Goal: Information Seeking & Learning: Find specific page/section

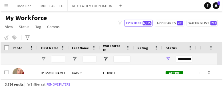
scroll to position [1533, 0]
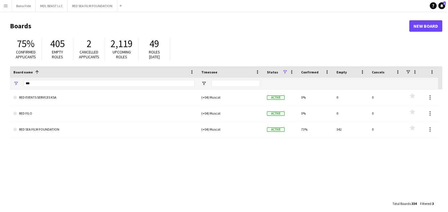
click at [443, 3] on link "Notifications 1" at bounding box center [441, 5] width 7 height 7
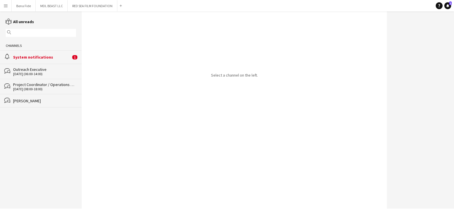
click at [31, 57] on div "System notifications" at bounding box center [42, 56] width 58 height 5
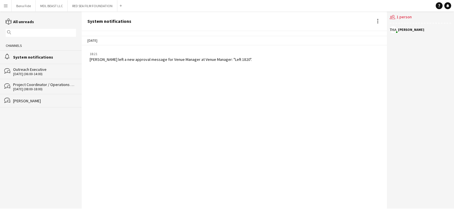
click at [6, 5] on app-icon "Menu" at bounding box center [5, 5] width 5 height 5
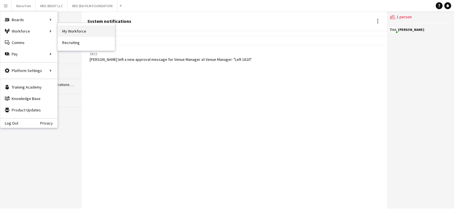
click at [64, 31] on link "My Workforce" at bounding box center [86, 30] width 57 height 11
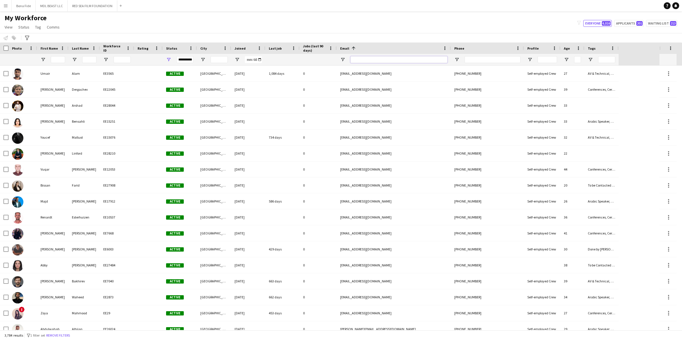
click at [371, 59] on input "Email Filter Input" at bounding box center [398, 59] width 97 height 7
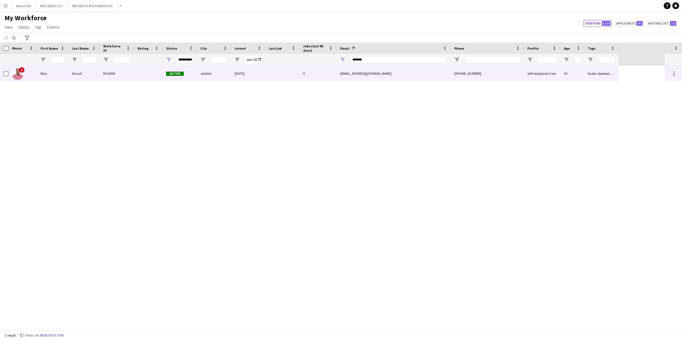
click at [124, 76] on div "EE14503" at bounding box center [117, 74] width 34 height 16
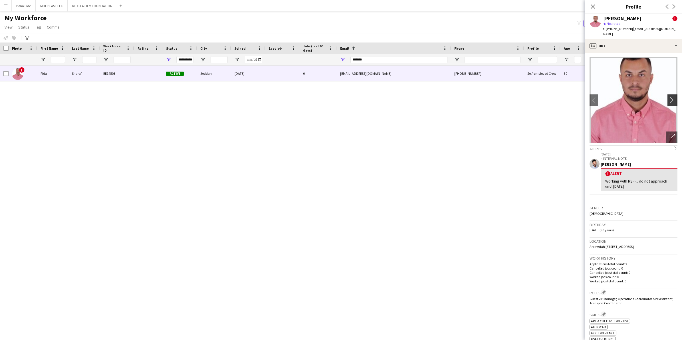
click at [448, 97] on app-icon "chevron-right" at bounding box center [673, 100] width 9 height 6
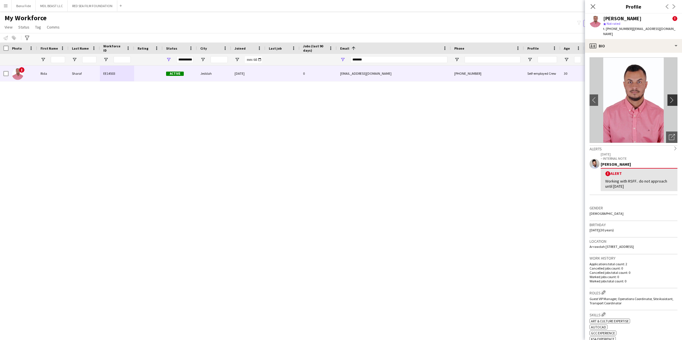
click at [448, 97] on app-icon "chevron-right" at bounding box center [673, 100] width 9 height 6
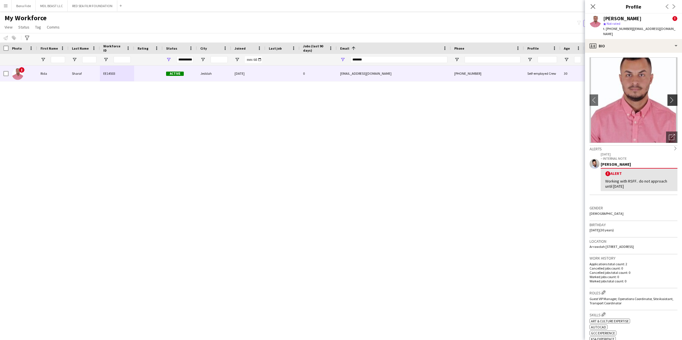
click at [448, 97] on app-icon "chevron-right" at bounding box center [673, 100] width 9 height 6
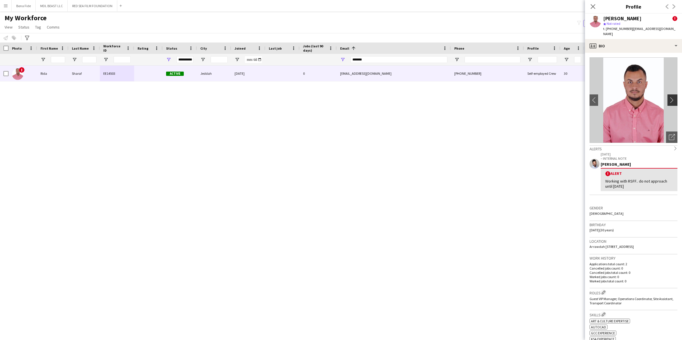
click at [448, 97] on app-icon "chevron-right" at bounding box center [673, 100] width 9 height 6
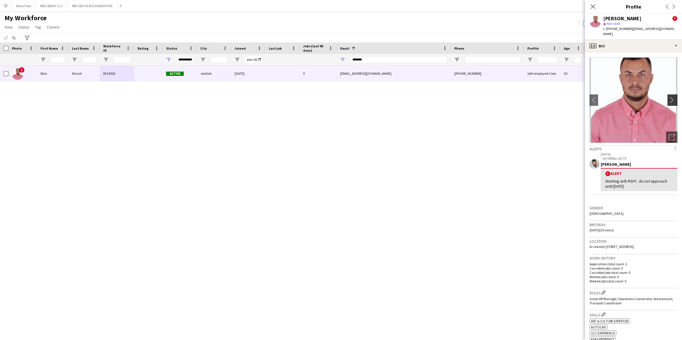
click at [448, 97] on app-icon "chevron-right" at bounding box center [673, 100] width 9 height 6
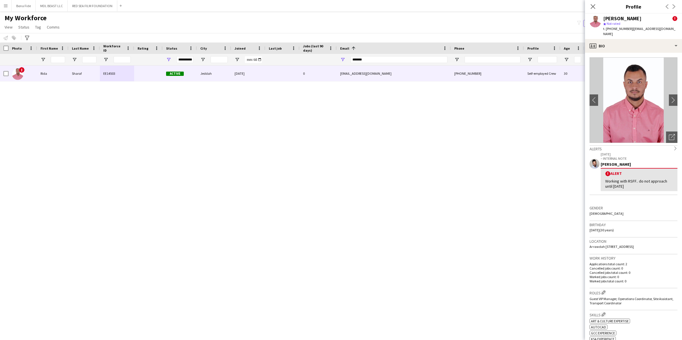
click at [288, 113] on div "! Rida Sharaf EE14503 Active Jeddah [DATE] 0 [EMAIL_ADDRESS][DOMAIN_NAME] [PHON…" at bounding box center [332, 198] width 665 height 264
click at [391, 170] on div "! Rida Sharaf EE14503 Active Jeddah [DATE] 0 [EMAIL_ADDRESS][DOMAIN_NAME] [PHON…" at bounding box center [332, 198] width 665 height 264
click at [104, 211] on div "! Rida Sharaf EE14503 Active Jeddah [DATE] 0 [EMAIL_ADDRESS][DOMAIN_NAME] [PHON…" at bounding box center [332, 198] width 665 height 264
click at [387, 55] on div "*******" at bounding box center [398, 59] width 97 height 11
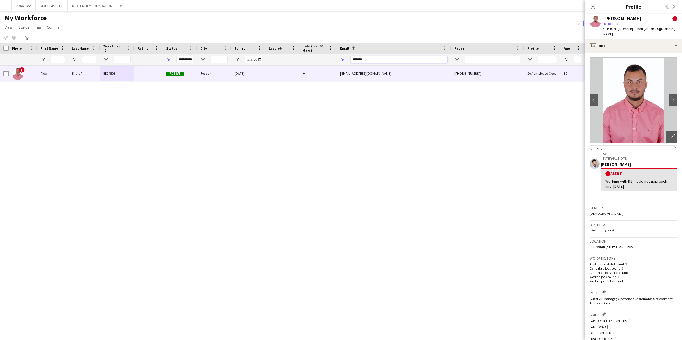
click at [386, 59] on input "*******" at bounding box center [398, 59] width 97 height 7
type input "*"
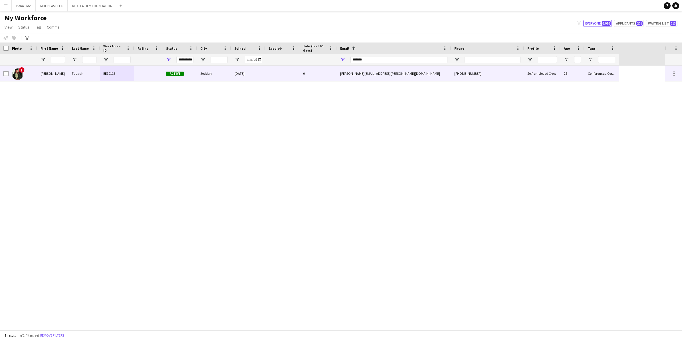
click at [33, 70] on div "!" at bounding box center [23, 74] width 29 height 16
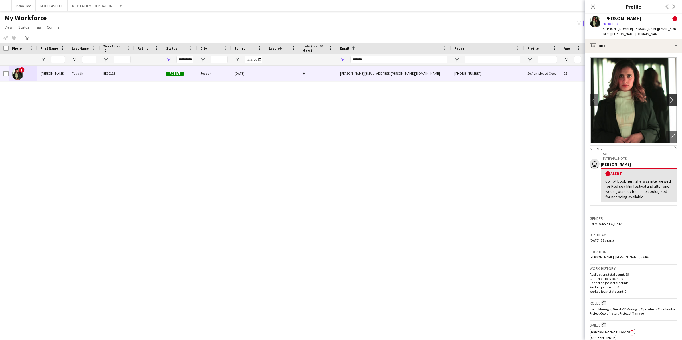
click at [448, 97] on app-icon "chevron-right" at bounding box center [673, 100] width 9 height 6
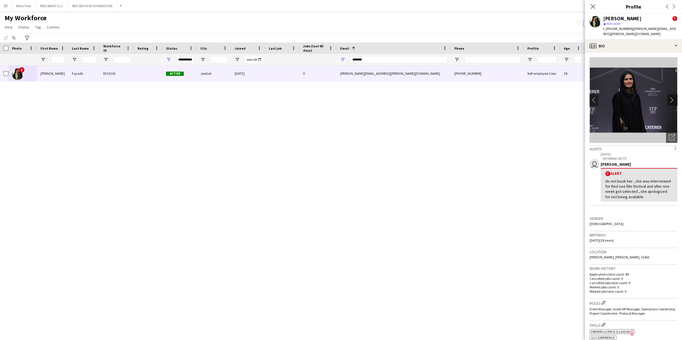
click at [448, 97] on app-icon "chevron-right" at bounding box center [673, 100] width 9 height 6
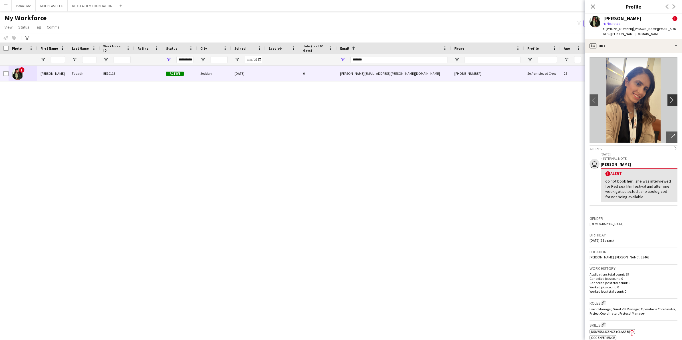
click at [448, 97] on app-icon "chevron-right" at bounding box center [673, 100] width 9 height 6
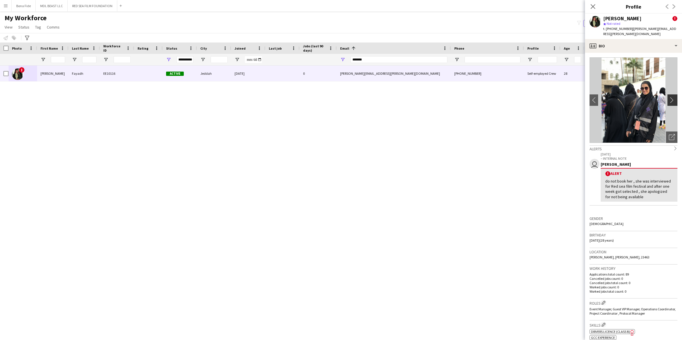
click at [448, 97] on app-icon "chevron-right" at bounding box center [673, 100] width 9 height 6
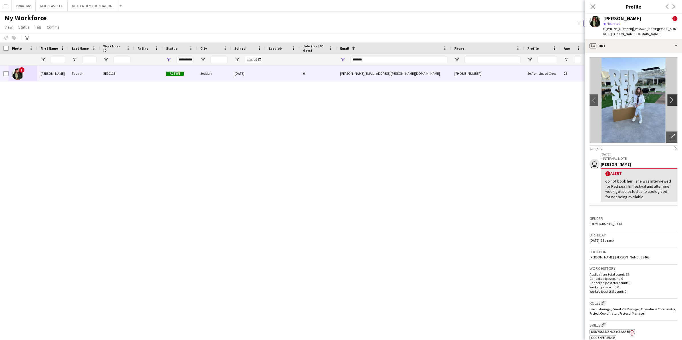
click at [448, 97] on app-icon "chevron-right" at bounding box center [673, 100] width 9 height 6
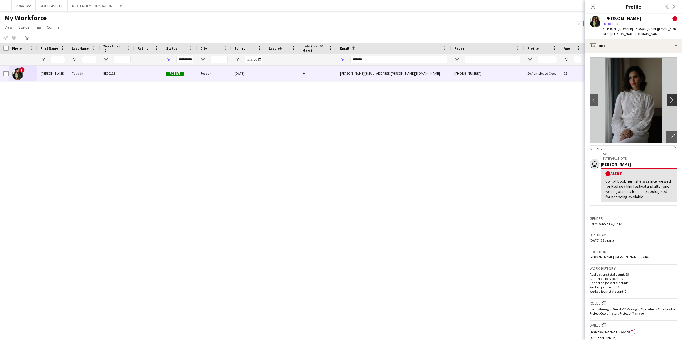
click at [448, 97] on app-icon "chevron-right" at bounding box center [673, 100] width 9 height 6
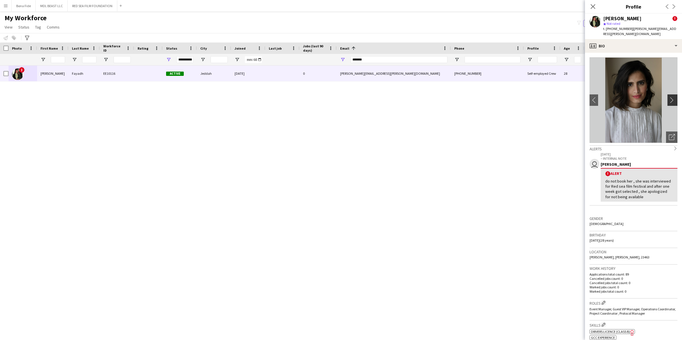
click at [448, 97] on app-icon "chevron-right" at bounding box center [673, 100] width 9 height 6
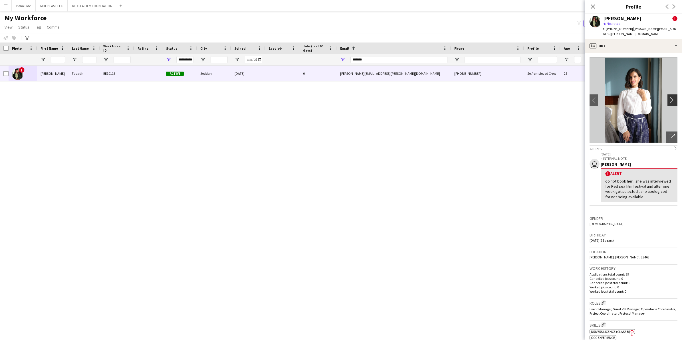
click at [448, 97] on app-icon "chevron-right" at bounding box center [673, 100] width 9 height 6
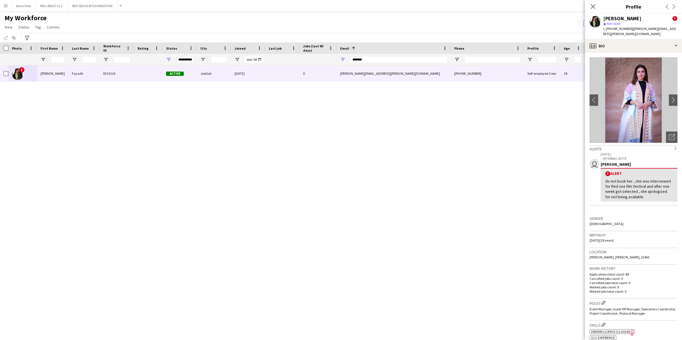
click at [448, 146] on div "! [PERSON_NAME] EE10116 Active Jeddah [DATE] 0 [PERSON_NAME][EMAIL_ADDRESS][PER…" at bounding box center [332, 198] width 665 height 264
click at [373, 61] on input "*******" at bounding box center [398, 59] width 97 height 7
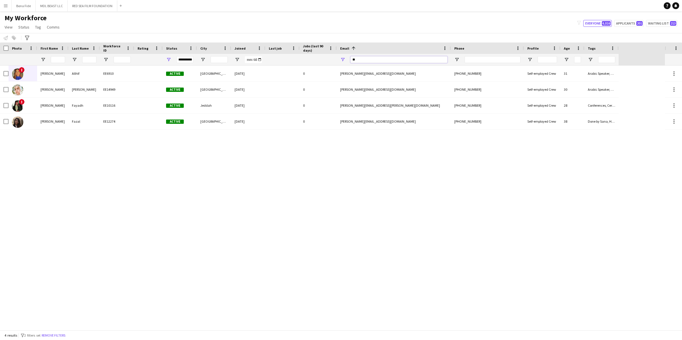
type input "*"
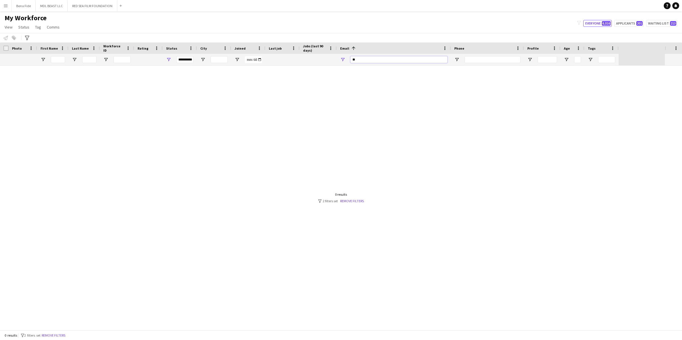
type input "*"
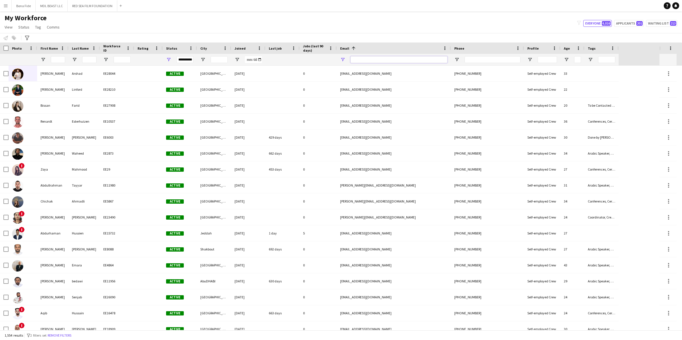
type input "*"
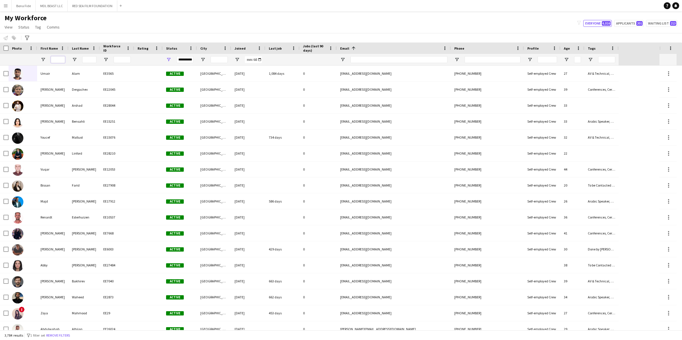
click at [56, 59] on input "First Name Filter Input" at bounding box center [58, 59] width 14 height 7
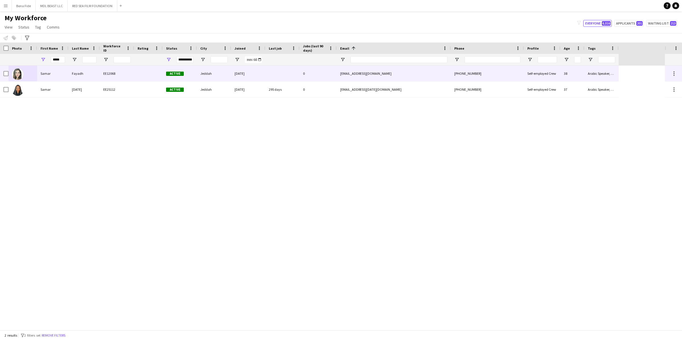
click at [83, 75] on div "Fayadh" at bounding box center [83, 74] width 31 height 16
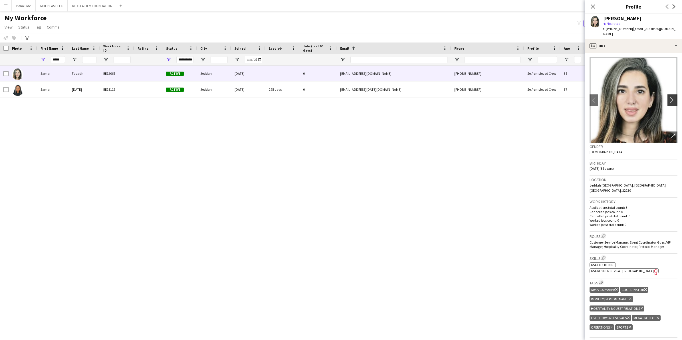
click at [448, 97] on app-icon "chevron-right" at bounding box center [673, 100] width 9 height 6
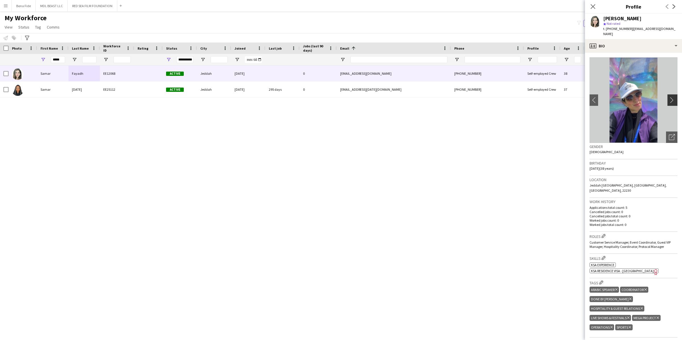
drag, startPoint x: 665, startPoint y: 93, endPoint x: 667, endPoint y: 96, distance: 3.5
click at [448, 97] on app-icon "chevron-right" at bounding box center [673, 100] width 9 height 6
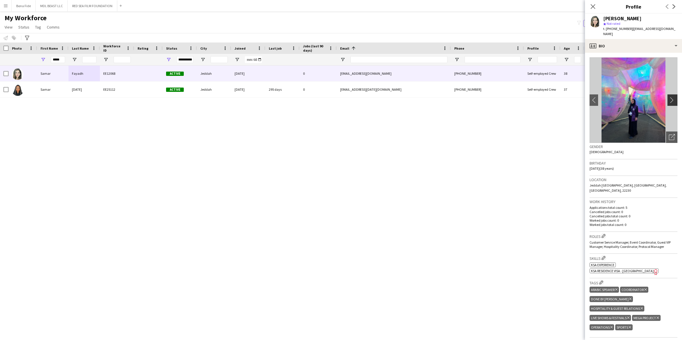
click at [448, 97] on app-icon "chevron-right" at bounding box center [673, 100] width 9 height 6
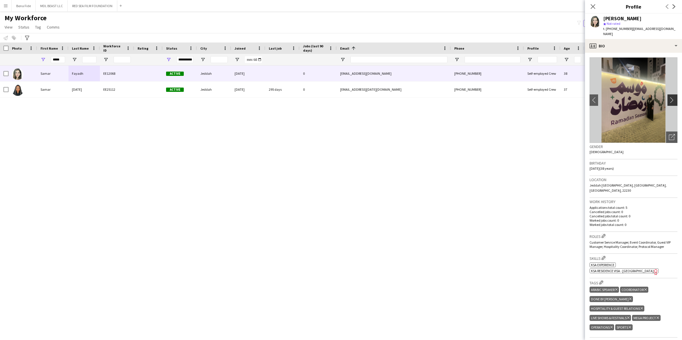
click at [448, 97] on app-icon "chevron-right" at bounding box center [673, 100] width 9 height 6
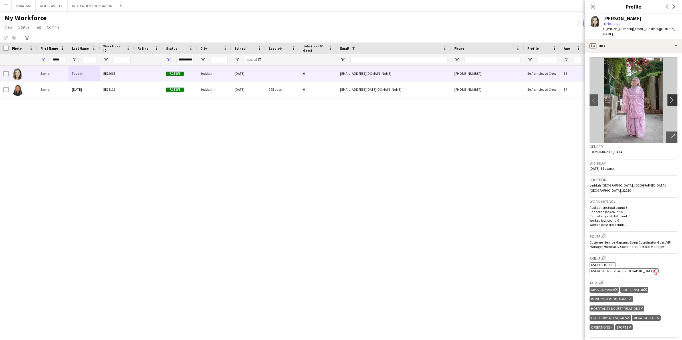
click at [448, 97] on app-icon "chevron-right" at bounding box center [673, 100] width 9 height 6
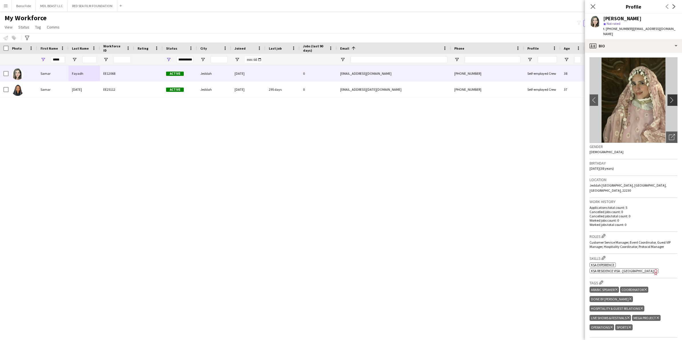
click at [448, 97] on app-icon "chevron-right" at bounding box center [673, 100] width 9 height 6
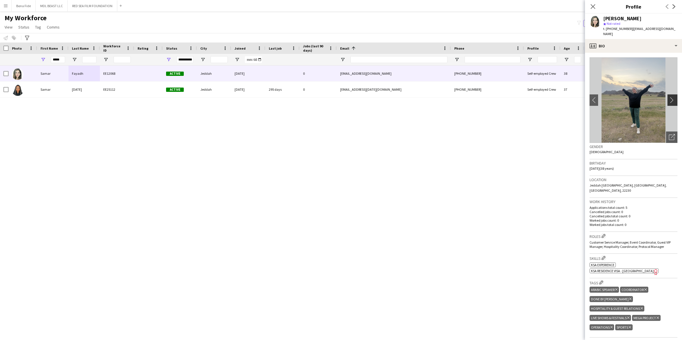
click at [448, 97] on app-icon "chevron-right" at bounding box center [673, 100] width 9 height 6
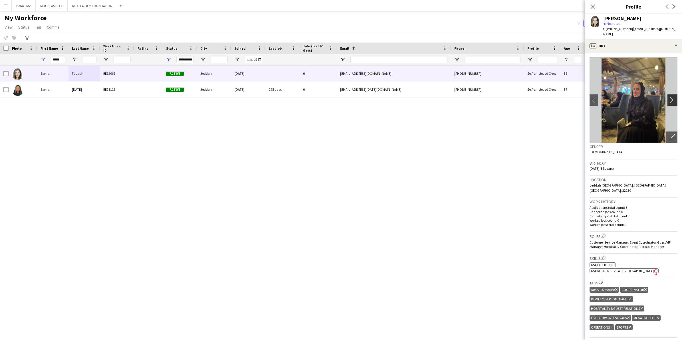
click at [448, 97] on app-icon "chevron-right" at bounding box center [673, 100] width 9 height 6
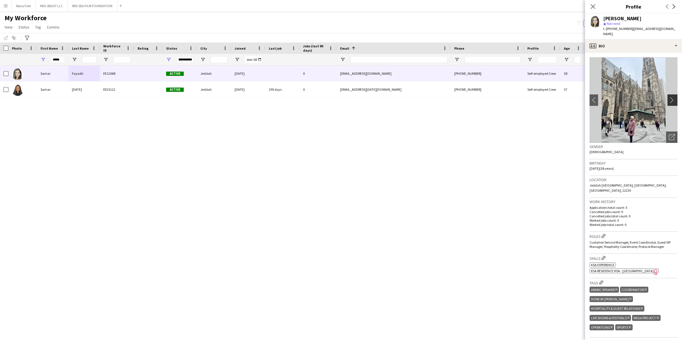
click at [448, 97] on app-icon "chevron-right" at bounding box center [673, 100] width 9 height 6
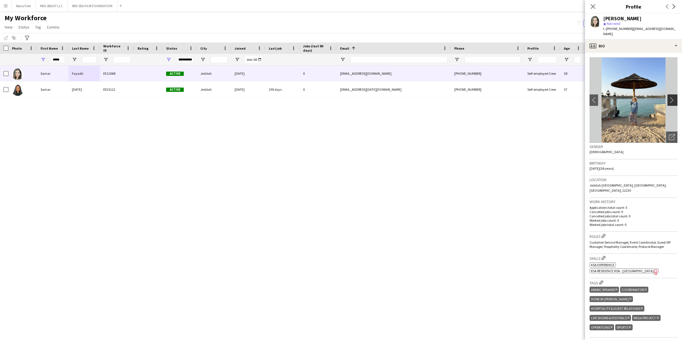
click at [448, 98] on app-icon "chevron-right" at bounding box center [673, 100] width 9 height 6
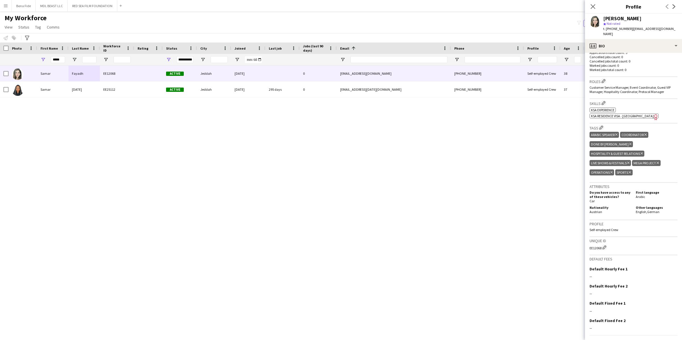
scroll to position [160, 0]
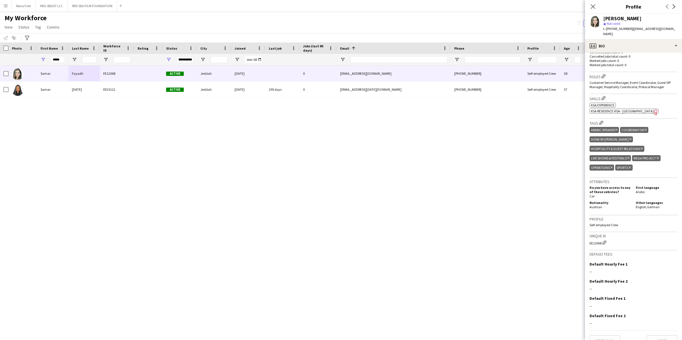
click at [58, 122] on div "[PERSON_NAME] EE12068 Active Jeddah [DATE] 0 [EMAIL_ADDRESS][DOMAIN_NAME] [PHON…" at bounding box center [332, 198] width 665 height 264
drag, startPoint x: 258, startPoint y: 169, endPoint x: 258, endPoint y: 159, distance: 10.0
click at [258, 169] on div "[PERSON_NAME] EE12068 Active Jeddah [DATE] 0 [EMAIL_ADDRESS][DOMAIN_NAME] [PHON…" at bounding box center [332, 198] width 665 height 264
click at [63, 60] on input "*****" at bounding box center [58, 59] width 14 height 7
type input "*"
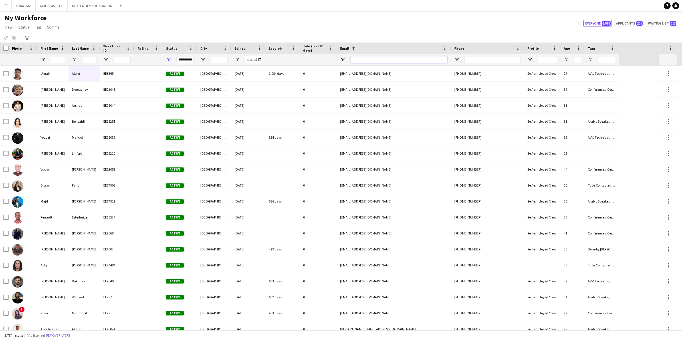
click at [411, 56] on input "Email Filter Input" at bounding box center [398, 59] width 97 height 7
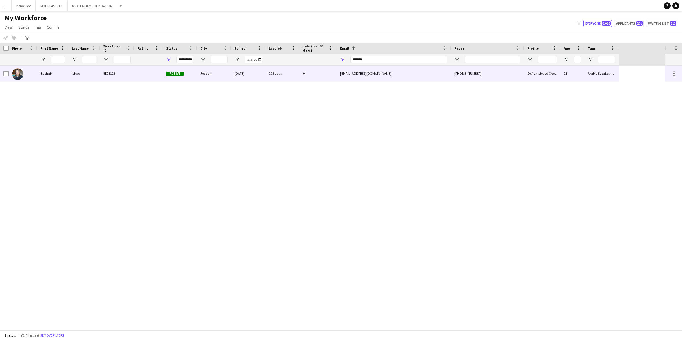
click at [109, 75] on div "EE25123" at bounding box center [117, 74] width 34 height 16
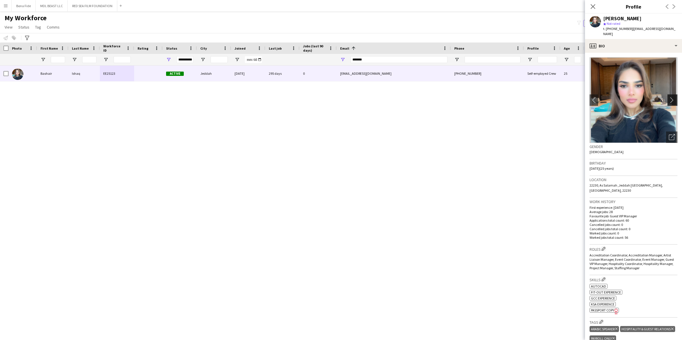
click at [448, 94] on button "chevron-right" at bounding box center [672, 99] width 11 height 11
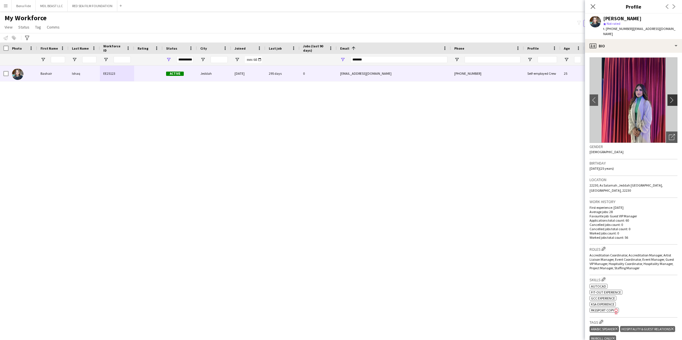
click at [448, 97] on app-icon "chevron-right" at bounding box center [673, 100] width 9 height 6
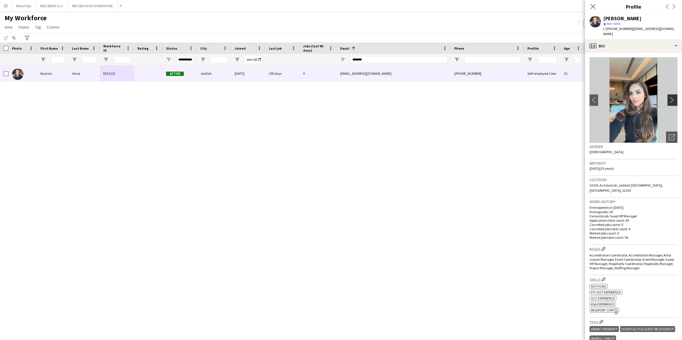
click at [448, 97] on app-icon "chevron-right" at bounding box center [673, 100] width 9 height 6
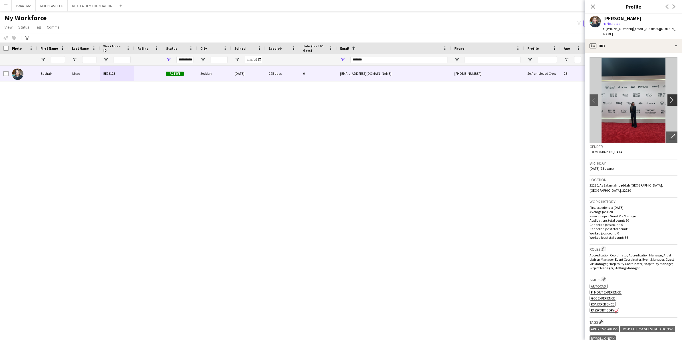
click at [448, 97] on app-icon "chevron-right" at bounding box center [673, 100] width 9 height 6
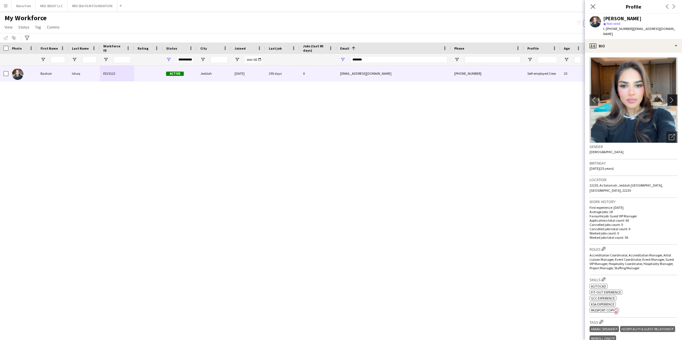
click at [448, 97] on app-icon "chevron-right" at bounding box center [673, 100] width 9 height 6
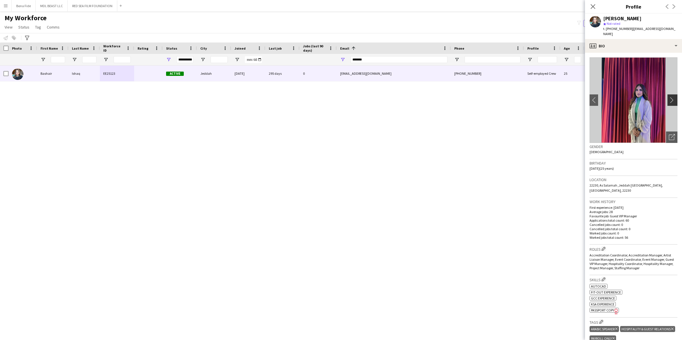
click at [448, 97] on app-icon "chevron-right" at bounding box center [673, 100] width 9 height 6
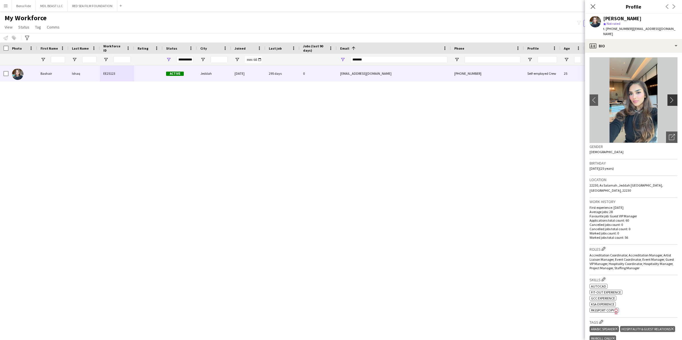
click at [448, 97] on app-icon "chevron-right" at bounding box center [673, 100] width 9 height 6
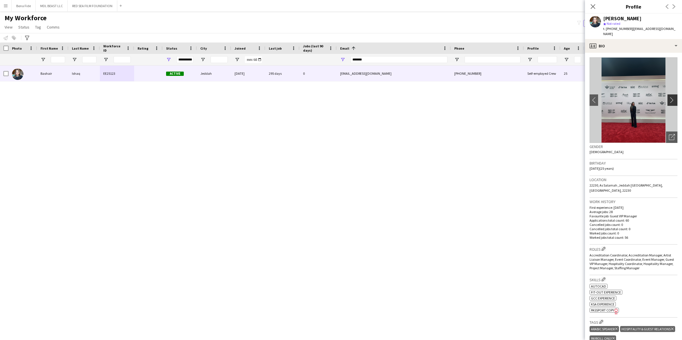
click at [448, 97] on app-icon "chevron-right" at bounding box center [673, 100] width 9 height 6
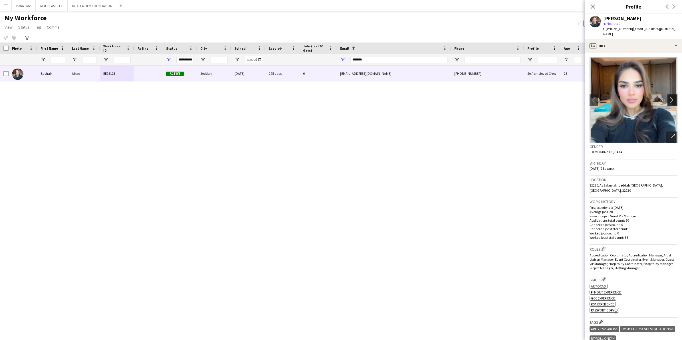
click at [448, 97] on app-icon "chevron-right" at bounding box center [673, 100] width 9 height 6
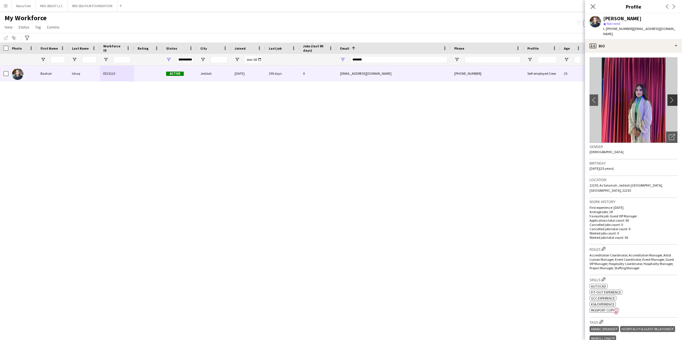
click at [448, 97] on app-icon "chevron-right" at bounding box center [673, 100] width 9 height 6
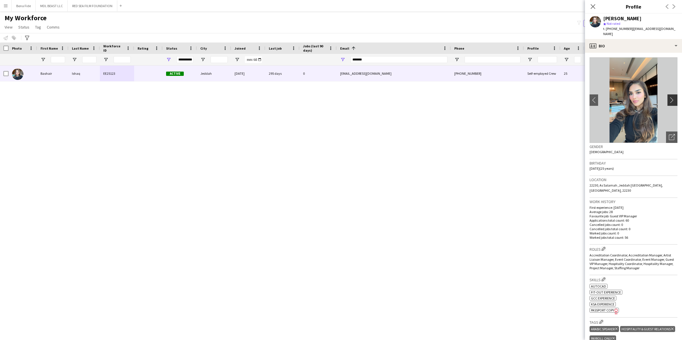
click at [448, 97] on app-icon "chevron-right" at bounding box center [673, 100] width 9 height 6
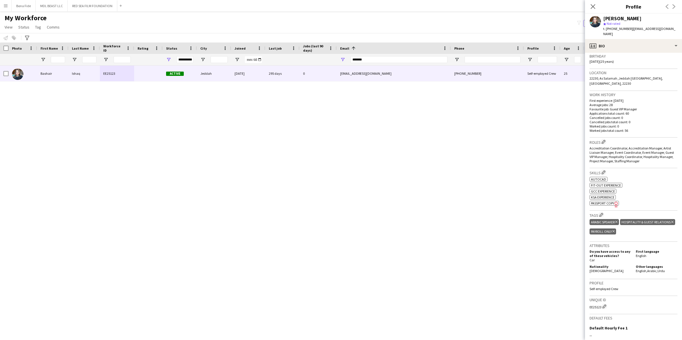
scroll to position [0, 0]
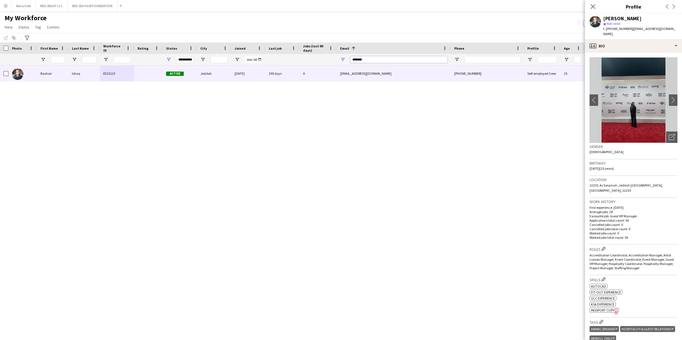
click at [388, 60] on input "*******" at bounding box center [398, 59] width 97 height 7
type input "*"
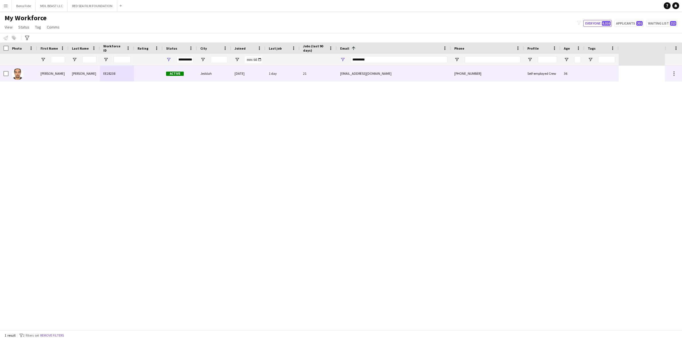
click at [59, 77] on div "[PERSON_NAME]" at bounding box center [52, 74] width 31 height 16
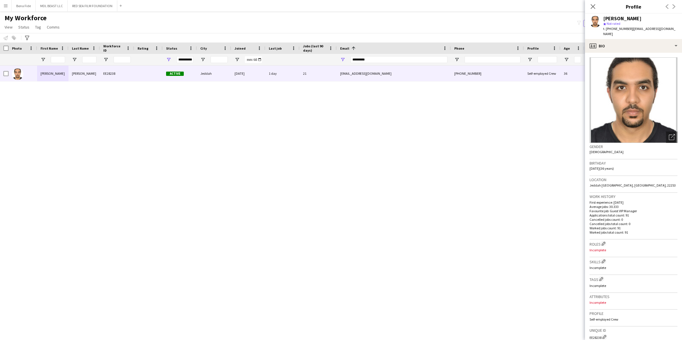
click at [71, 169] on div "[PERSON_NAME] EE28238 Active Jeddah [DATE] 1 day 21 [EMAIL_ADDRESS][DOMAIN_NAME…" at bounding box center [332, 198] width 665 height 264
click at [370, 61] on input "*********" at bounding box center [398, 59] width 97 height 7
type input "*"
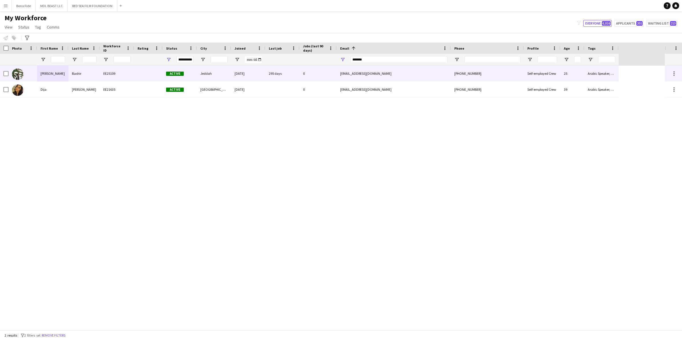
click at [47, 69] on div "[PERSON_NAME]" at bounding box center [52, 74] width 31 height 16
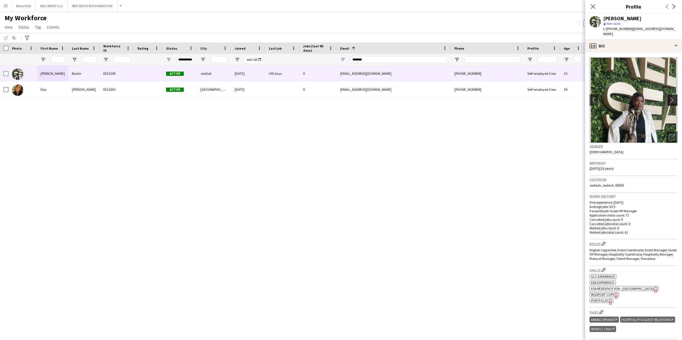
click at [448, 97] on app-icon "chevron-right" at bounding box center [673, 100] width 9 height 6
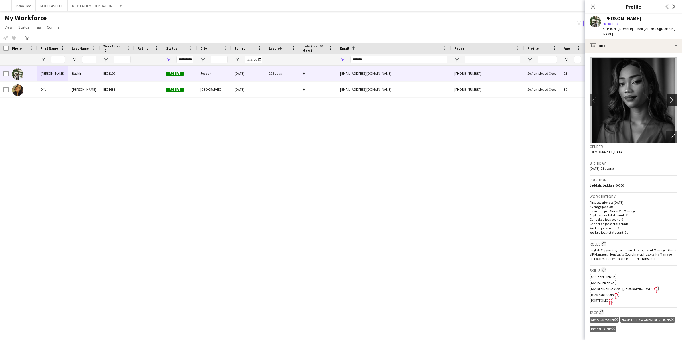
click at [448, 97] on app-icon "chevron-right" at bounding box center [673, 100] width 9 height 6
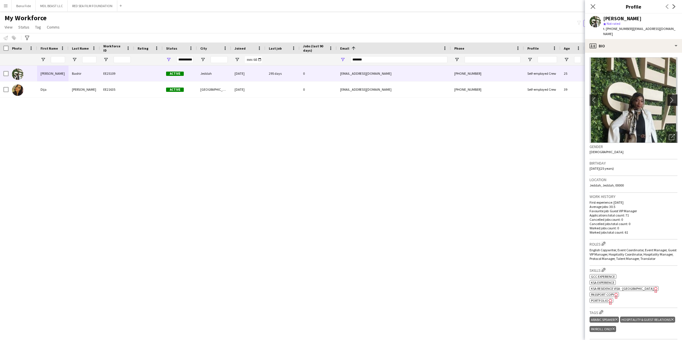
click at [448, 97] on app-icon "chevron-right" at bounding box center [673, 100] width 9 height 6
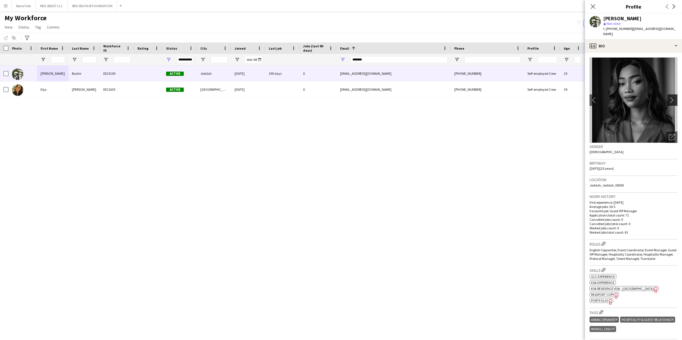
click at [448, 97] on app-icon "chevron-right" at bounding box center [673, 100] width 9 height 6
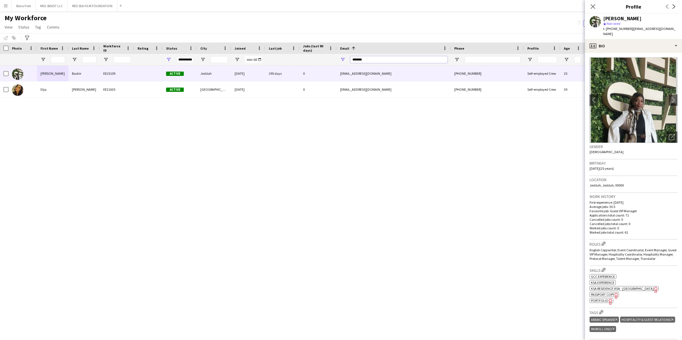
click at [394, 59] on input "*******" at bounding box center [398, 59] width 97 height 7
type input "*"
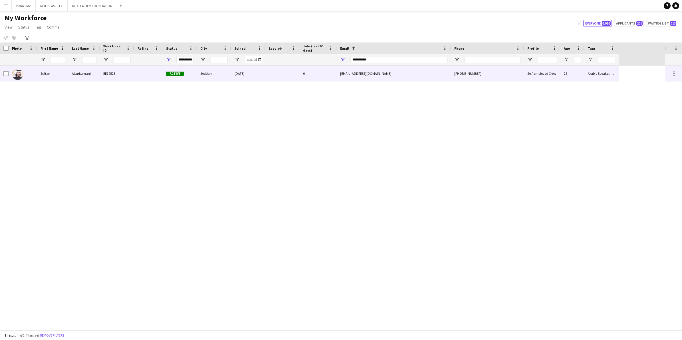
drag, startPoint x: 94, startPoint y: 76, endPoint x: 97, endPoint y: 79, distance: 4.5
click at [95, 76] on div "Alturkumani" at bounding box center [83, 74] width 31 height 16
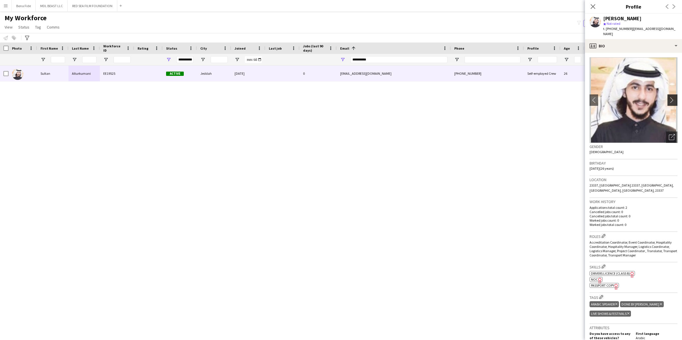
click at [448, 98] on app-icon "chevron-right" at bounding box center [673, 100] width 9 height 6
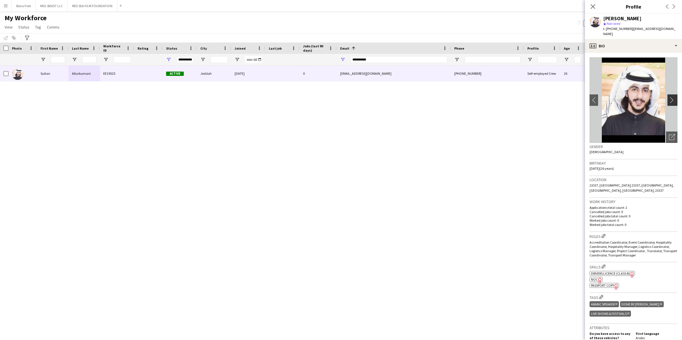
click at [448, 99] on button "chevron-right" at bounding box center [672, 99] width 11 height 11
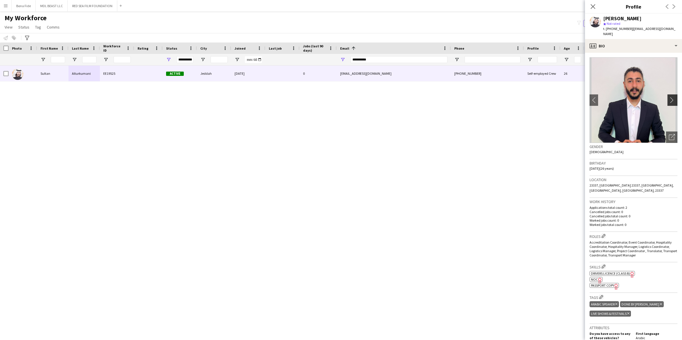
click at [448, 97] on app-icon "chevron-right" at bounding box center [673, 100] width 9 height 6
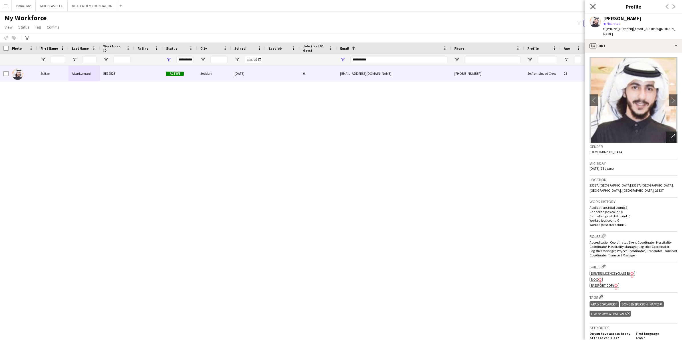
click at [448, 5] on icon "Close pop-in" at bounding box center [592, 6] width 5 height 5
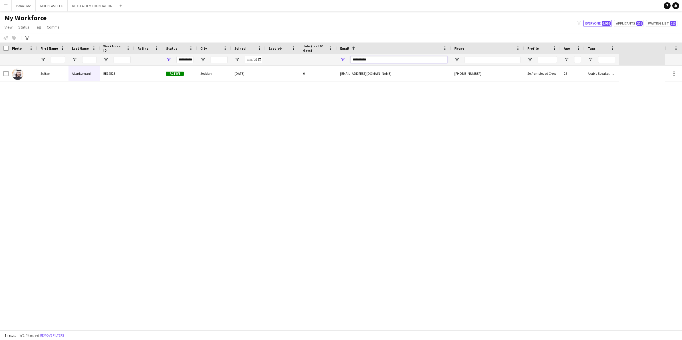
click at [392, 62] on input "**********" at bounding box center [398, 59] width 97 height 7
type input "*"
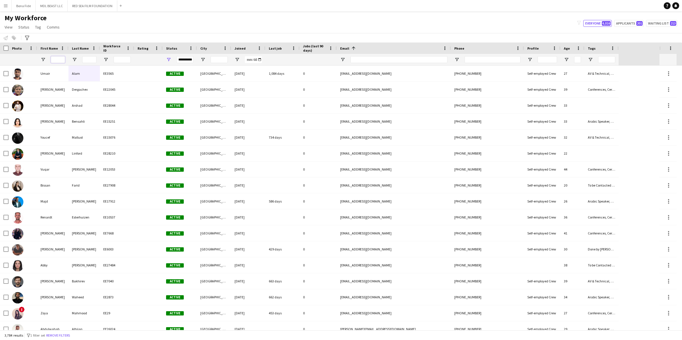
click at [56, 61] on input "First Name Filter Input" at bounding box center [58, 59] width 14 height 7
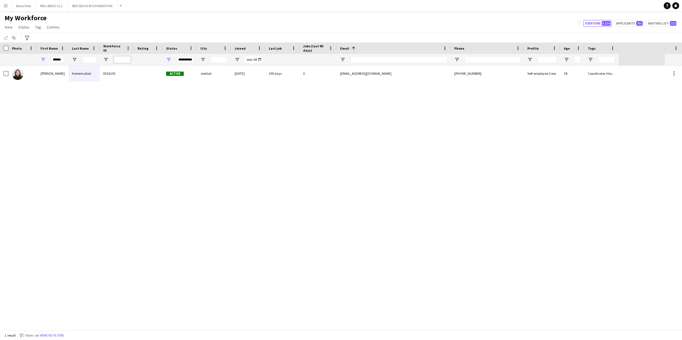
click at [121, 58] on input "Workforce ID Filter Input" at bounding box center [122, 59] width 17 height 7
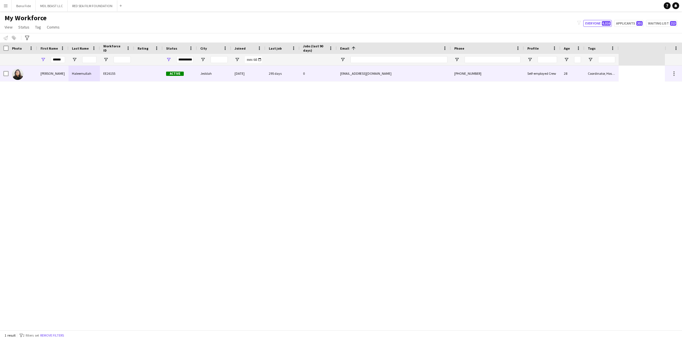
click at [18, 78] on img at bounding box center [17, 73] width 11 height 11
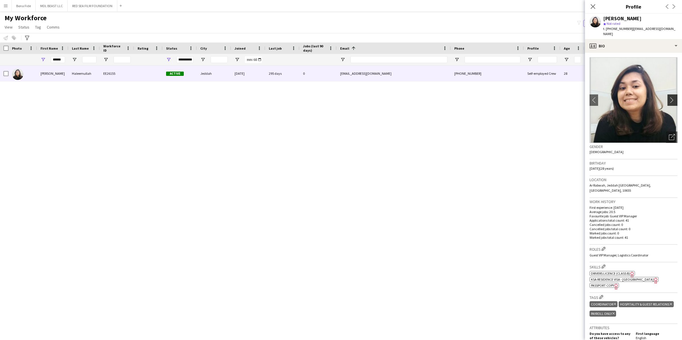
click at [448, 94] on app-photos-slider "chevron-left chevron-right Open photos pop-in" at bounding box center [633, 100] width 88 height 86
click at [448, 97] on app-icon "chevron-right" at bounding box center [673, 100] width 9 height 6
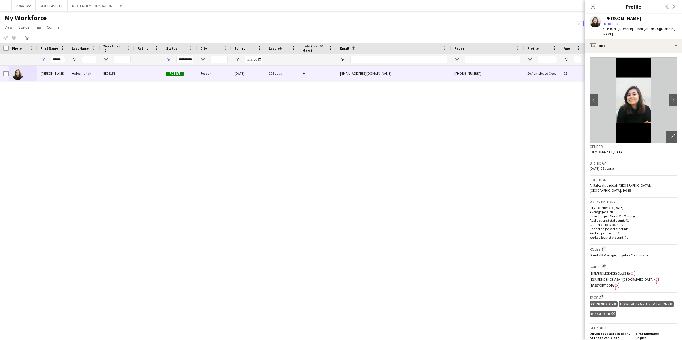
click at [448, 95] on app-crew-profile-bio "chevron-left chevron-right Open photos pop-in Gender [DEMOGRAPHIC_DATA] Birthda…" at bounding box center [633, 196] width 97 height 287
click at [448, 97] on app-icon "chevron-right" at bounding box center [673, 100] width 9 height 6
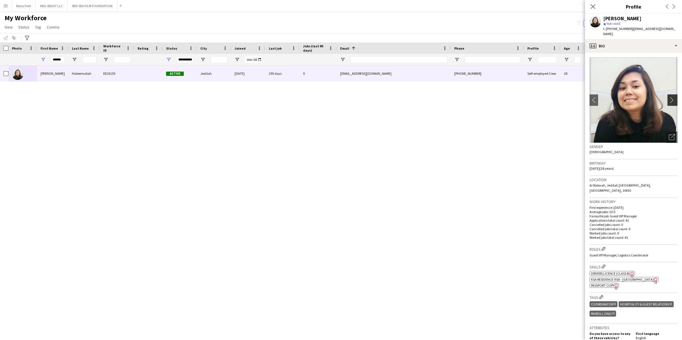
click at [448, 97] on app-icon "chevron-right" at bounding box center [673, 100] width 9 height 6
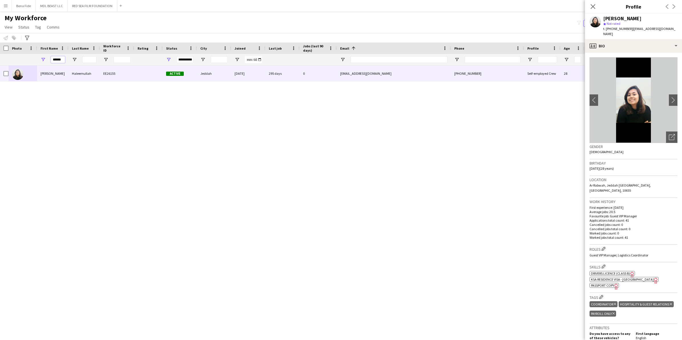
click at [64, 59] on input "******" at bounding box center [58, 59] width 14 height 7
type input "*"
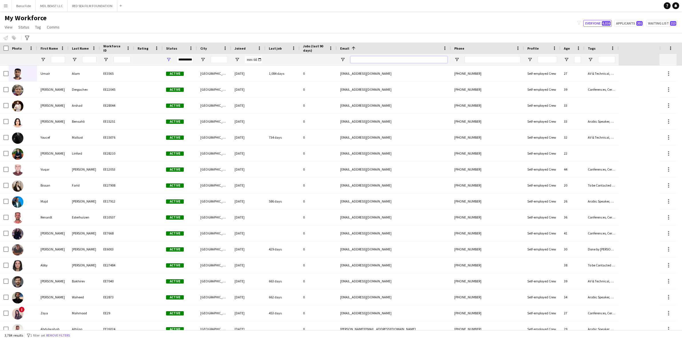
click at [374, 59] on input "Email Filter Input" at bounding box center [398, 59] width 97 height 7
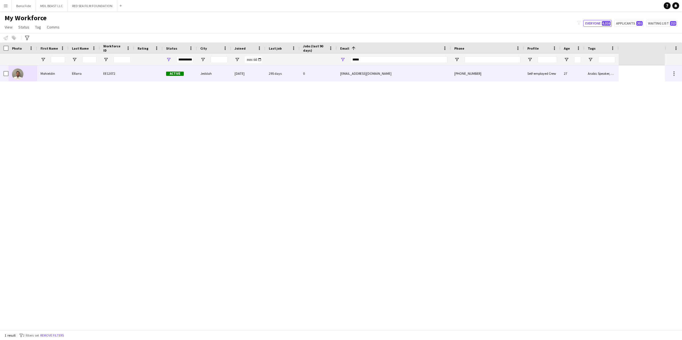
click at [55, 76] on div "Mohieldin" at bounding box center [52, 74] width 31 height 16
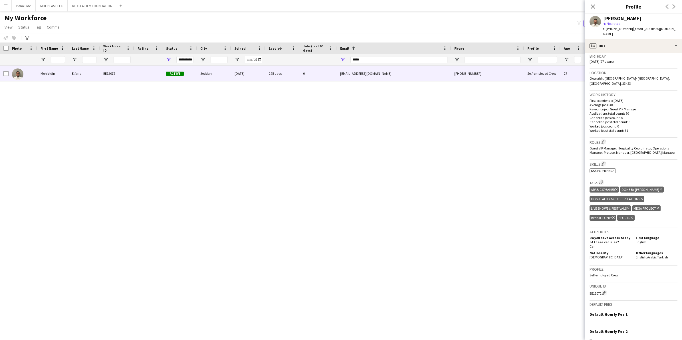
scroll to position [156, 0]
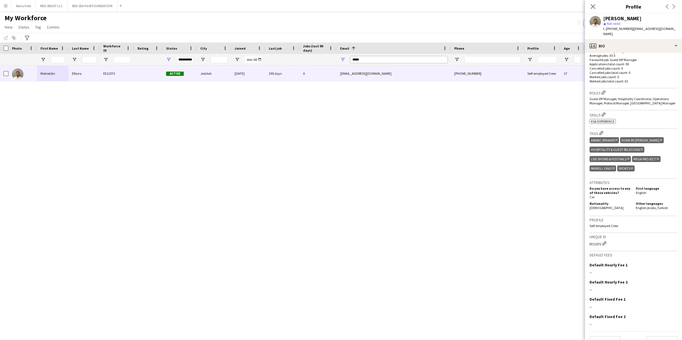
click at [368, 62] on input "*****" at bounding box center [398, 59] width 97 height 7
type input "*"
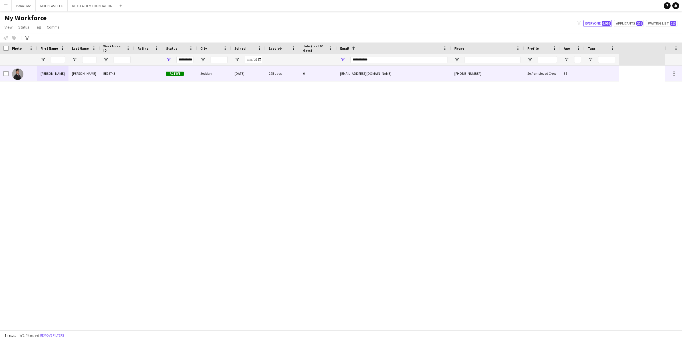
click at [106, 73] on div "EE26743" at bounding box center [117, 74] width 34 height 16
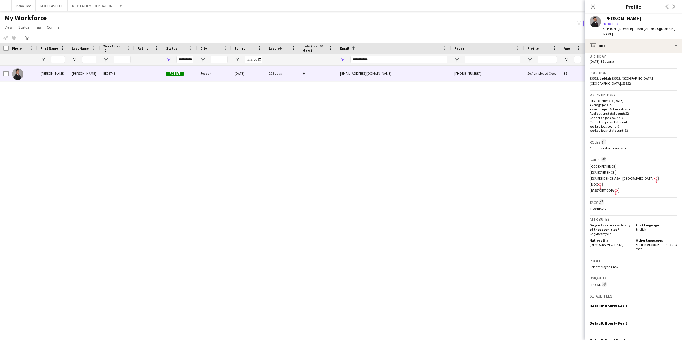
scroll to position [150, 0]
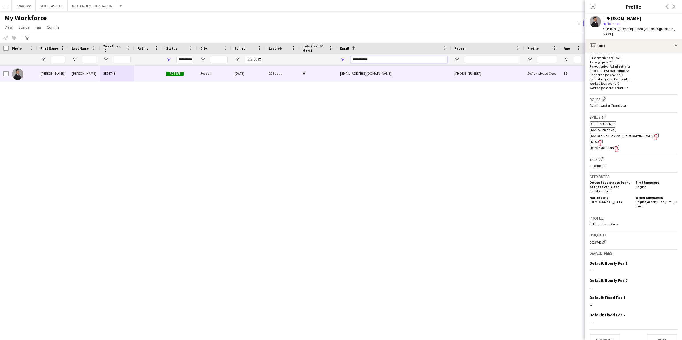
click at [384, 56] on input "**********" at bounding box center [398, 59] width 97 height 7
type input "*"
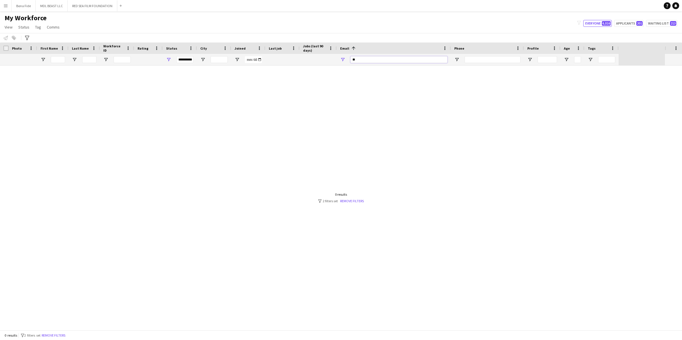
type input "*"
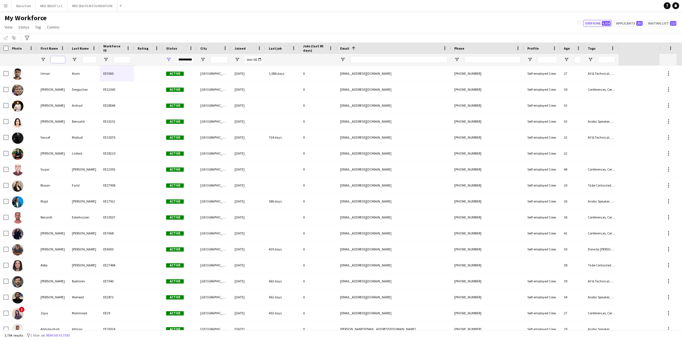
click at [52, 58] on input "First Name Filter Input" at bounding box center [58, 59] width 14 height 7
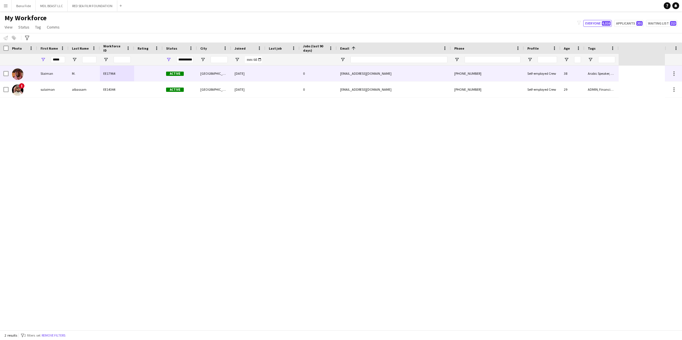
click at [53, 79] on div "Slaiman" at bounding box center [52, 74] width 31 height 16
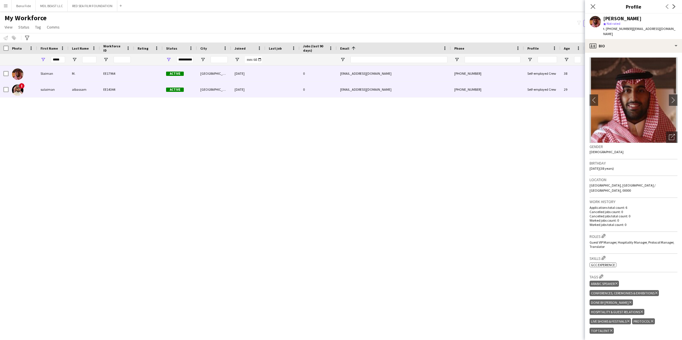
click at [69, 95] on div "albassam" at bounding box center [83, 90] width 31 height 16
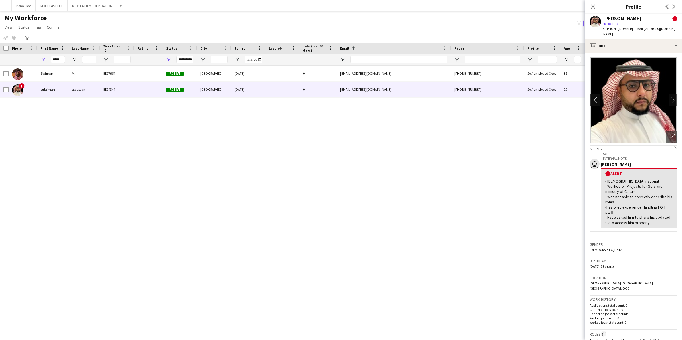
click at [448, 97] on app-icon "chevron-left" at bounding box center [593, 100] width 9 height 6
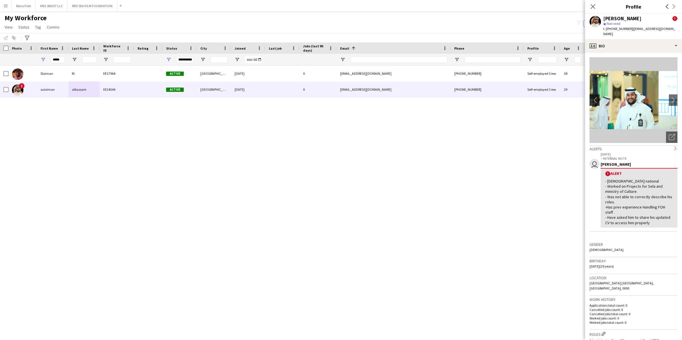
click at [448, 97] on app-icon "chevron-left" at bounding box center [593, 100] width 9 height 6
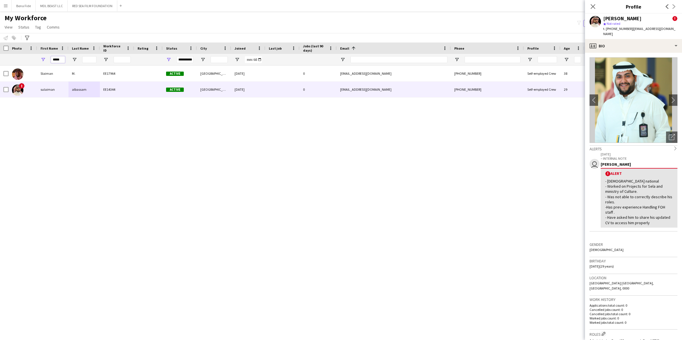
click at [61, 59] on input "*****" at bounding box center [58, 59] width 14 height 7
type input "*"
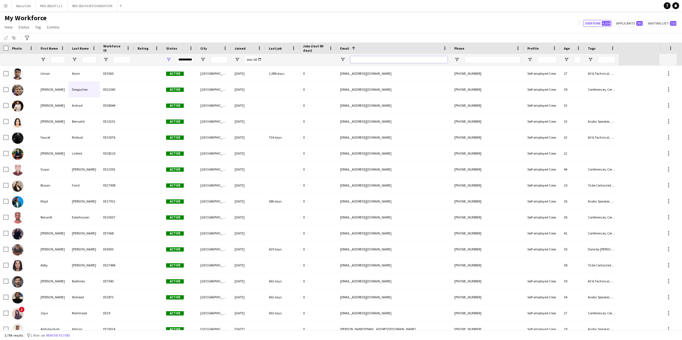
click at [367, 62] on input "Email Filter Input" at bounding box center [398, 59] width 97 height 7
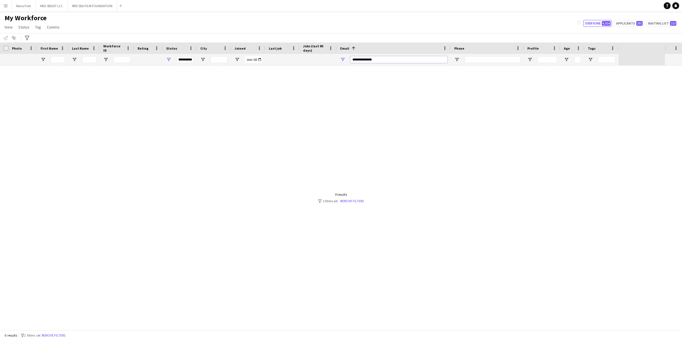
click at [361, 58] on input "**********" at bounding box center [398, 59] width 97 height 7
click at [388, 59] on input "**********" at bounding box center [398, 59] width 97 height 7
type input "*"
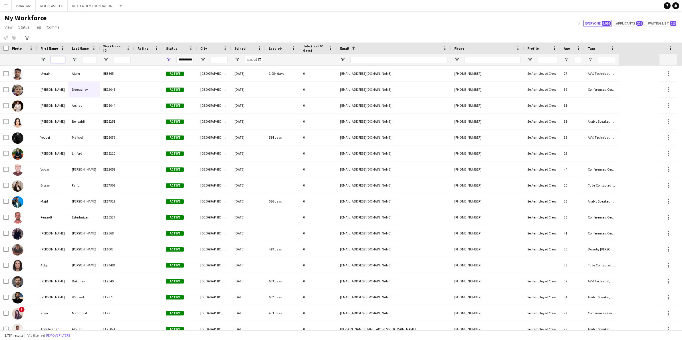
click at [60, 59] on input "First Name Filter Input" at bounding box center [58, 59] width 14 height 7
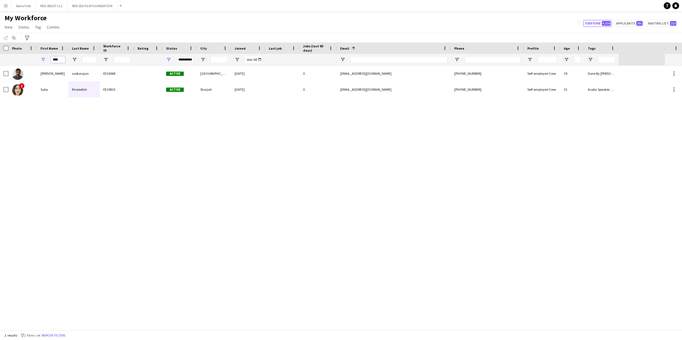
click at [61, 59] on input "****" at bounding box center [58, 59] width 14 height 7
type input "*"
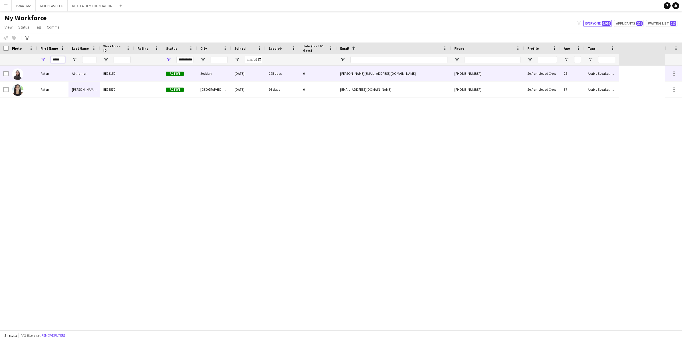
type input "*****"
click at [42, 75] on div "Faten" at bounding box center [52, 74] width 31 height 16
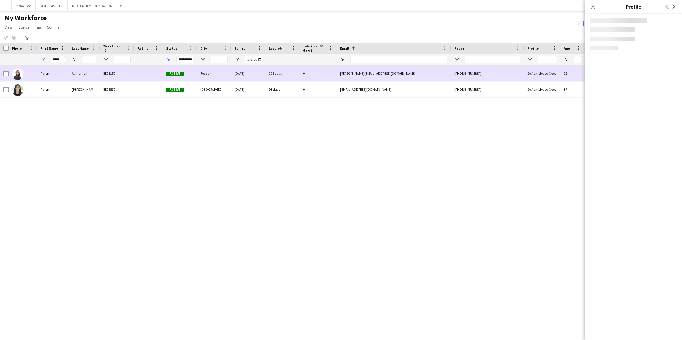
click at [43, 75] on div "Faten" at bounding box center [52, 74] width 31 height 16
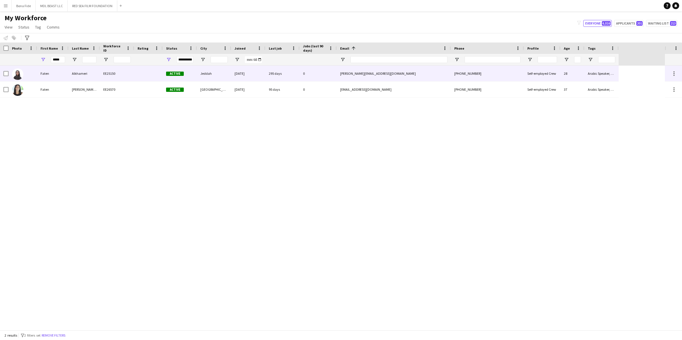
click at [68, 74] on div "Alkhameri" at bounding box center [83, 74] width 31 height 16
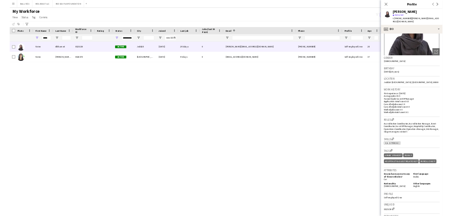
scroll to position [143, 0]
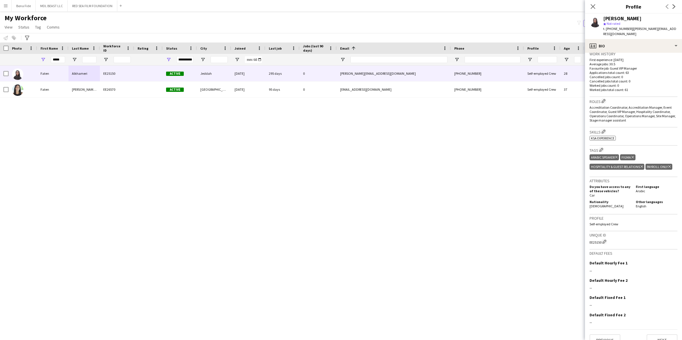
click at [448, 119] on div "Roles Edit crew company roles Accreditation Coordinator, Accreditation Manager,…" at bounding box center [633, 112] width 88 height 31
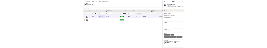
scroll to position [142, 0]
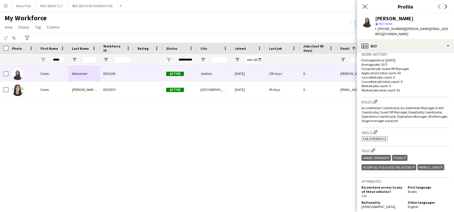
drag, startPoint x: 309, startPoint y: 140, endPoint x: 227, endPoint y: 102, distance: 90.5
click at [227, 102] on div "[PERSON_NAME] EE25150 Active Jeddah [DATE] 295 days 0 [PERSON_NAME][EMAIL_ADDRE…" at bounding box center [218, 131] width 436 height 131
click at [114, 166] on div "[PERSON_NAME] EE25150 Active Jeddah [DATE] 295 days 0 [PERSON_NAME][EMAIL_ADDRE…" at bounding box center [218, 131] width 436 height 131
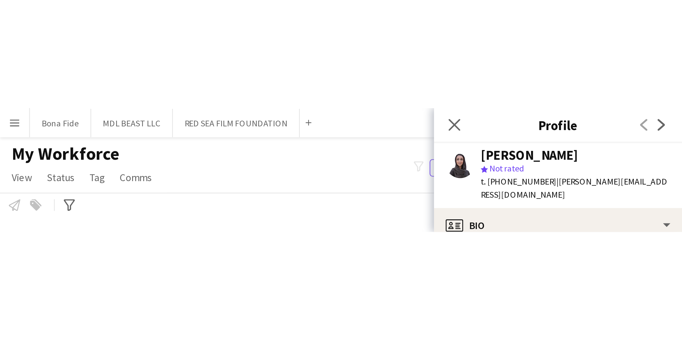
scroll to position [143, 0]
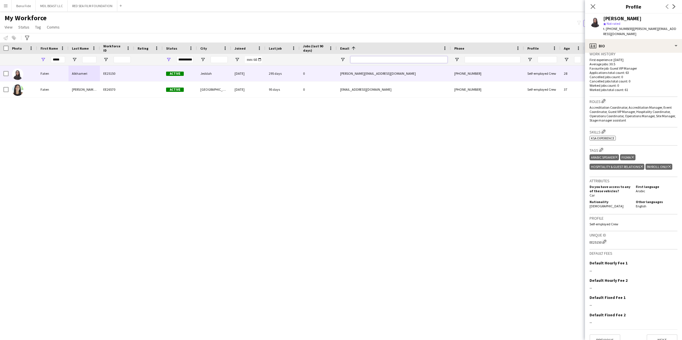
click at [394, 59] on input "Email Filter Input" at bounding box center [398, 59] width 97 height 7
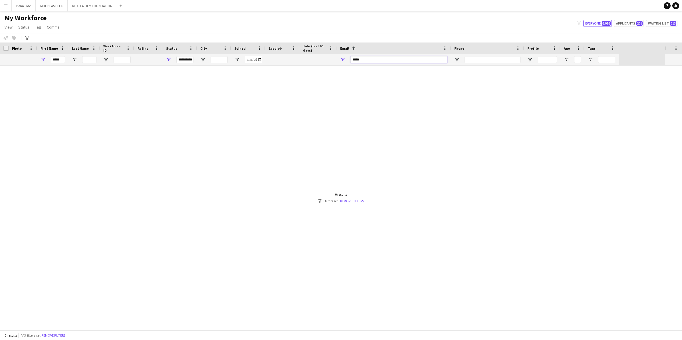
type input "*****"
click at [63, 59] on input "*****" at bounding box center [58, 59] width 14 height 7
type input "*"
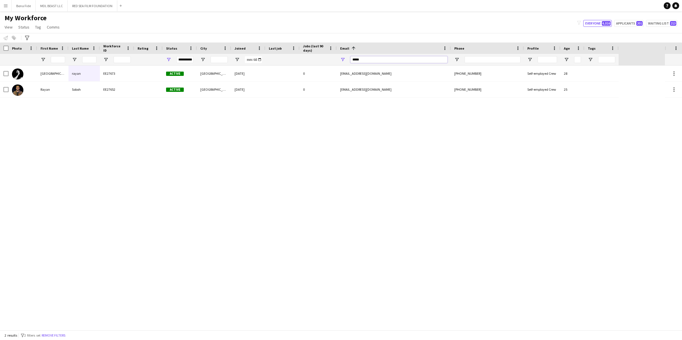
click at [379, 59] on input "*****" at bounding box center [398, 59] width 97 height 7
type input "*"
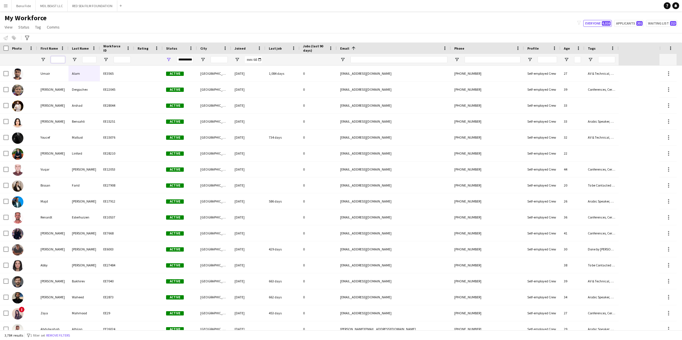
click at [56, 62] on input "First Name Filter Input" at bounding box center [58, 59] width 14 height 7
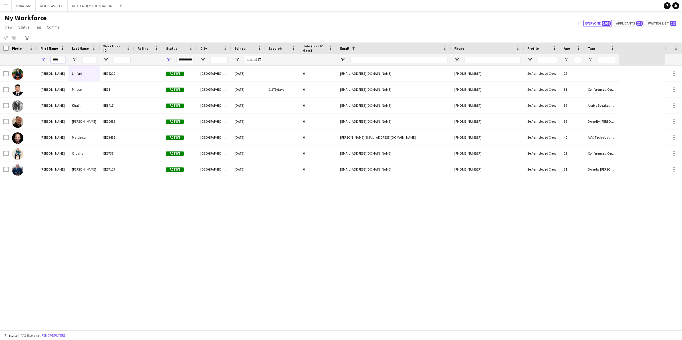
click at [59, 58] on input "****" at bounding box center [58, 59] width 14 height 7
type input "*"
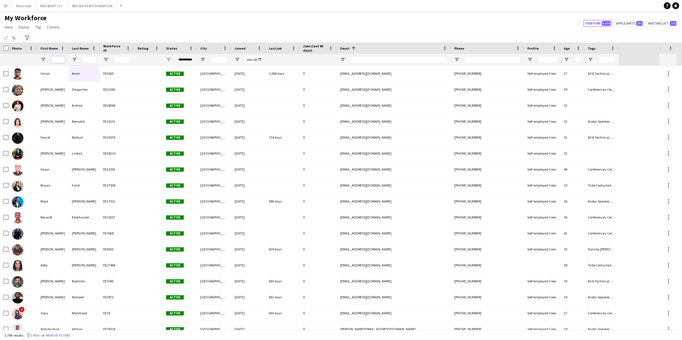
type input "*"
click at [420, 60] on input "Email Filter Input" at bounding box center [398, 59] width 97 height 7
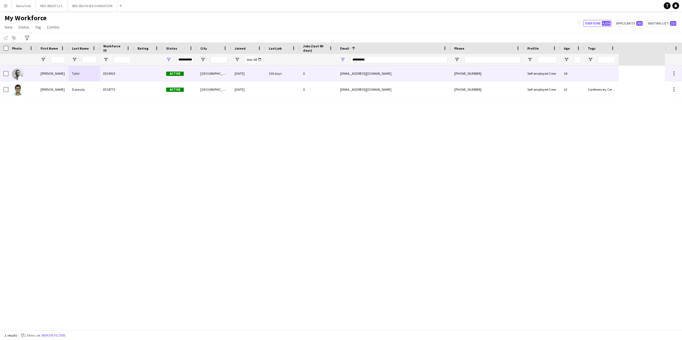
click at [33, 70] on div at bounding box center [23, 74] width 29 height 16
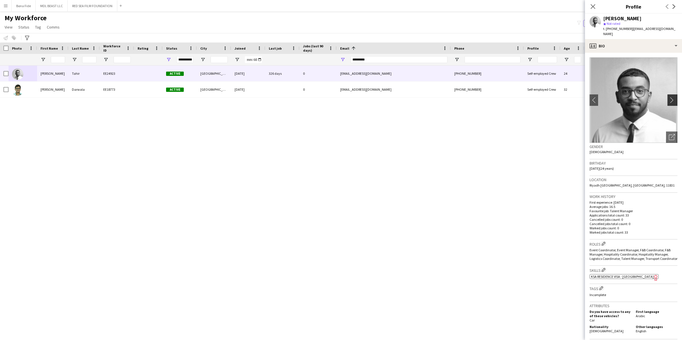
click at [448, 97] on app-icon "chevron-right" at bounding box center [673, 100] width 9 height 6
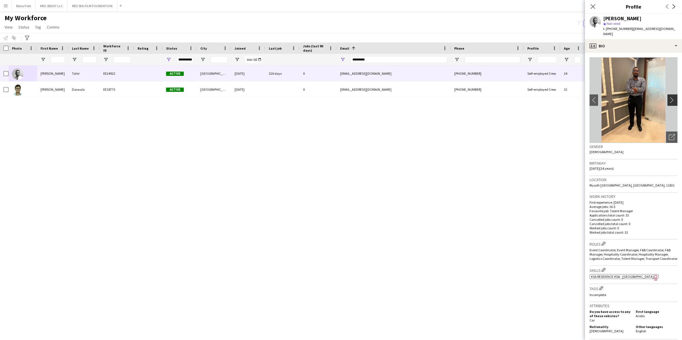
click at [448, 97] on app-icon "chevron-right" at bounding box center [673, 100] width 9 height 6
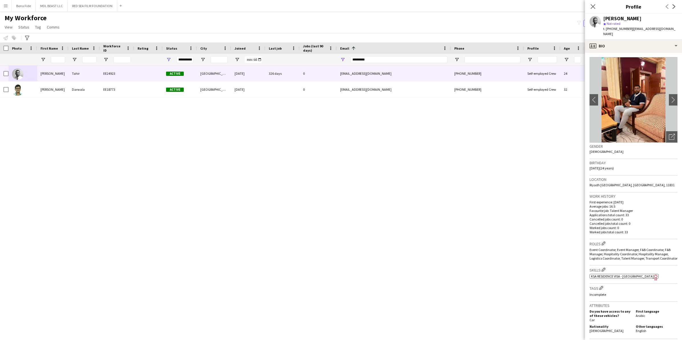
scroll to position [0, 0]
click at [448, 97] on app-icon "chevron-right" at bounding box center [673, 100] width 9 height 6
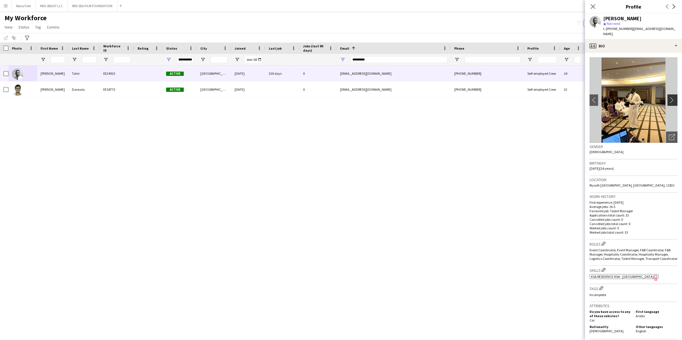
click at [448, 97] on app-icon "chevron-right" at bounding box center [673, 100] width 9 height 6
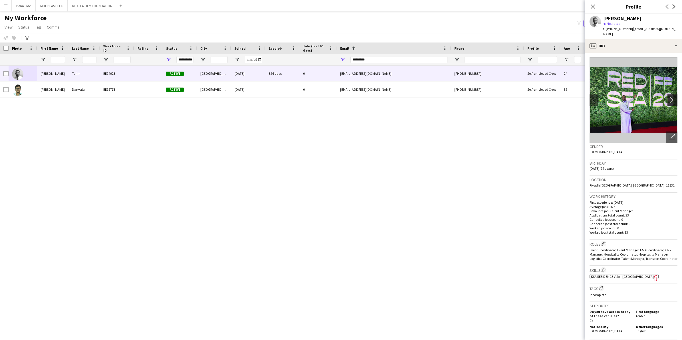
click at [448, 97] on app-icon "chevron-right" at bounding box center [673, 100] width 9 height 6
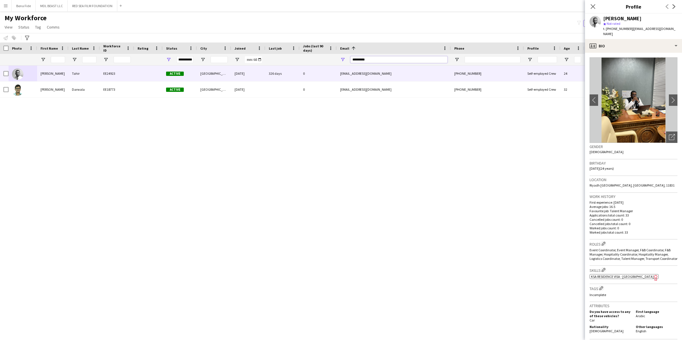
click at [384, 59] on input "*********" at bounding box center [398, 59] width 97 height 7
type input "*"
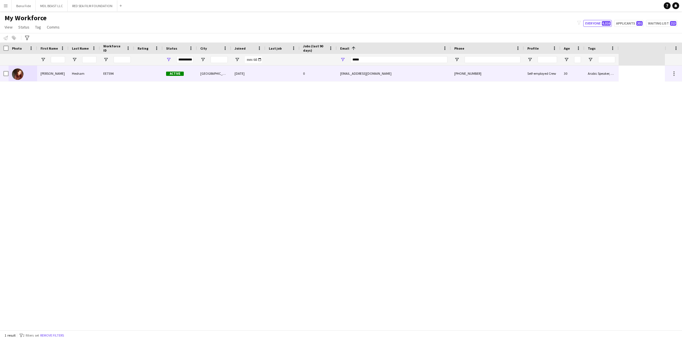
click at [107, 73] on div "EE7594" at bounding box center [117, 74] width 34 height 16
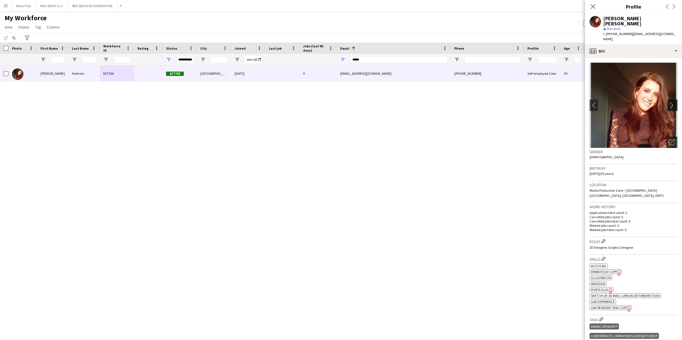
click at [448, 102] on app-icon "chevron-right" at bounding box center [673, 105] width 9 height 6
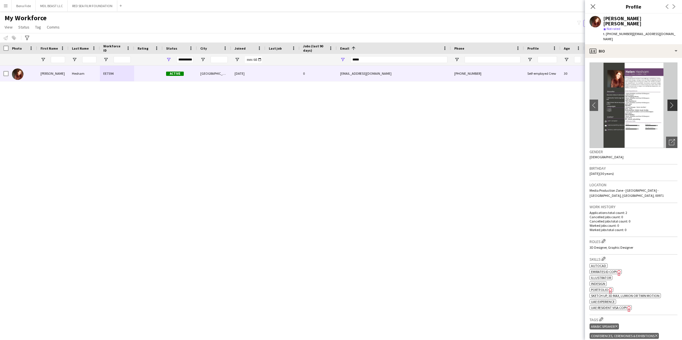
click at [448, 102] on app-icon "chevron-right" at bounding box center [673, 105] width 9 height 6
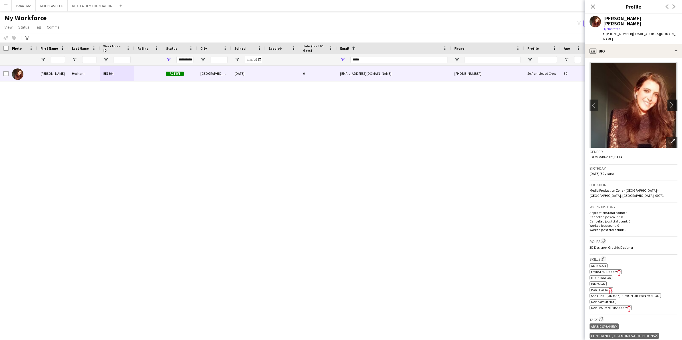
click at [448, 102] on app-icon "chevron-right" at bounding box center [673, 105] width 9 height 6
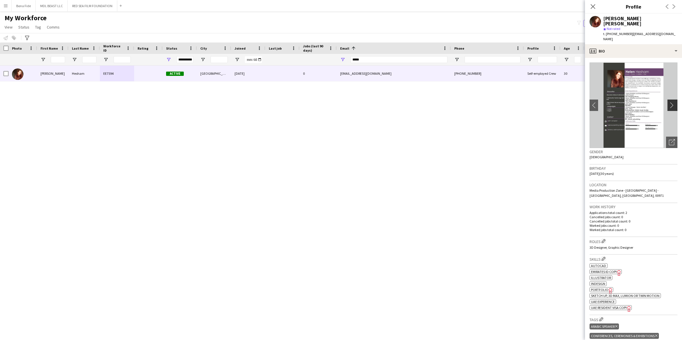
click at [448, 102] on app-icon "chevron-right" at bounding box center [673, 105] width 9 height 6
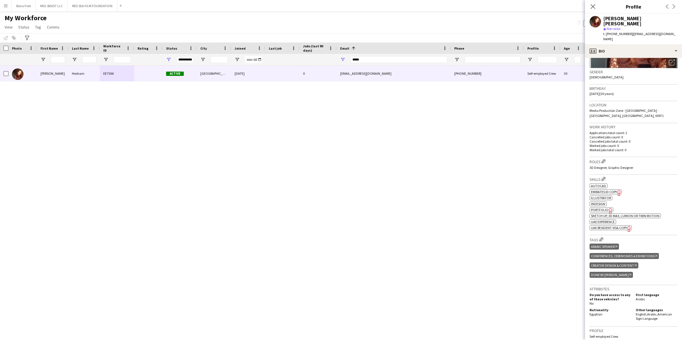
scroll to position [143, 0]
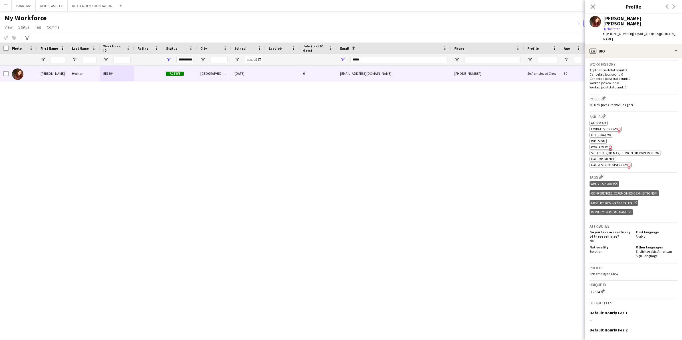
click at [448, 139] on div "[PERSON_NAME] [PERSON_NAME] EE7594 Active [GEOGRAPHIC_DATA] [DATE] 0 [EMAIL_ADD…" at bounding box center [332, 198] width 665 height 264
click at [396, 60] on input "*****" at bounding box center [398, 59] width 97 height 7
type input "*"
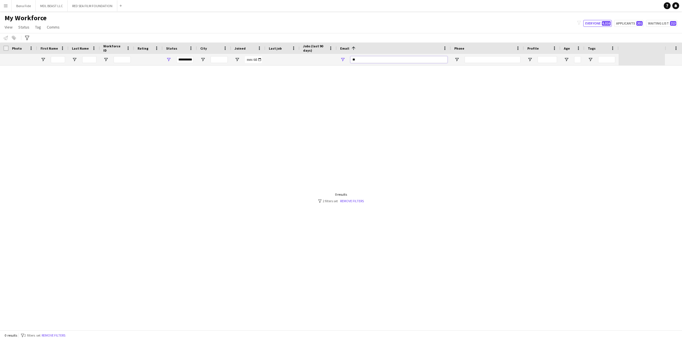
type input "*"
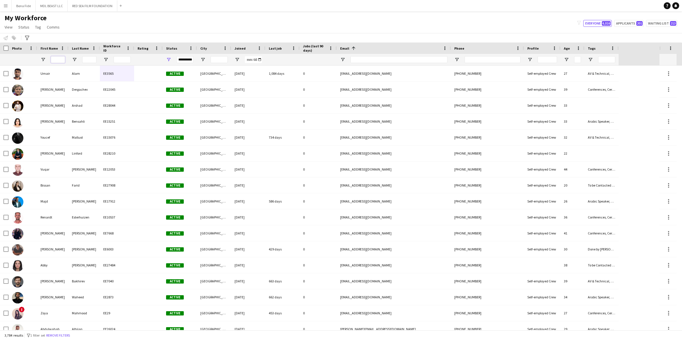
click at [56, 63] on input "First Name Filter Input" at bounding box center [58, 59] width 14 height 7
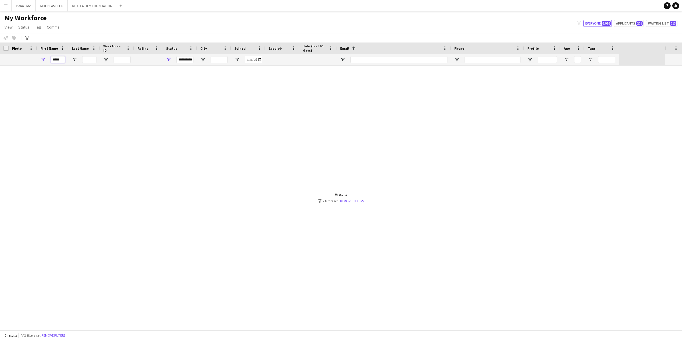
click at [63, 62] on input "*****" at bounding box center [58, 59] width 14 height 7
type input "*"
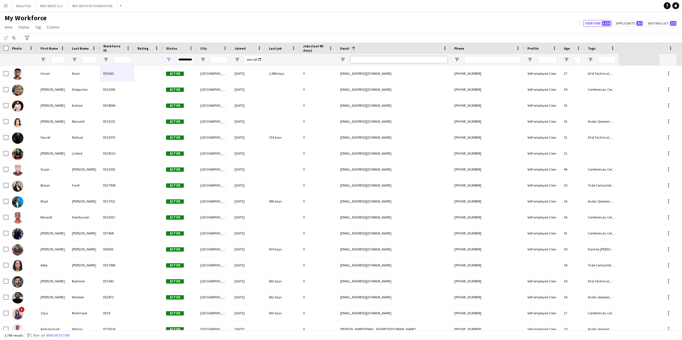
click at [367, 58] on input "Email Filter Input" at bounding box center [398, 59] width 97 height 7
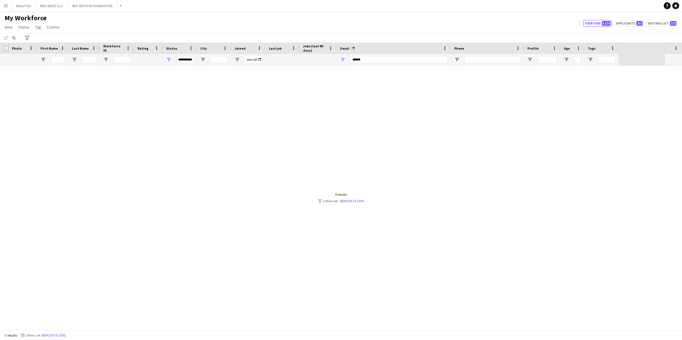
drag, startPoint x: 405, startPoint y: 53, endPoint x: 405, endPoint y: 57, distance: 4.0
click at [405, 54] on div "Workforce Details Photo First Name 1" at bounding box center [309, 53] width 618 height 23
click at [405, 57] on input "******" at bounding box center [398, 59] width 97 height 7
type input "*"
click at [393, 58] on input "******" at bounding box center [398, 59] width 97 height 7
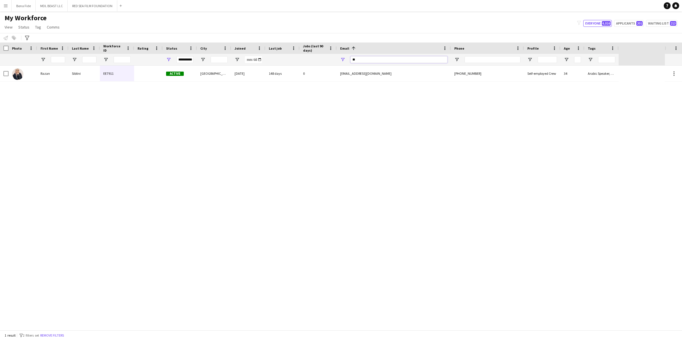
type input "*"
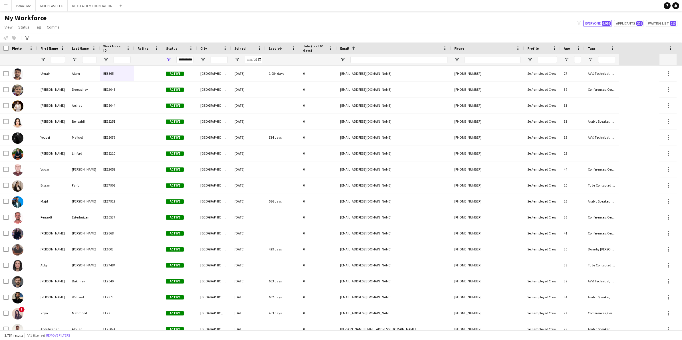
click at [58, 54] on div "Workforce Details Photo First Name 1" at bounding box center [309, 53] width 618 height 23
click at [58, 58] on input "First Name Filter Input" at bounding box center [58, 59] width 14 height 7
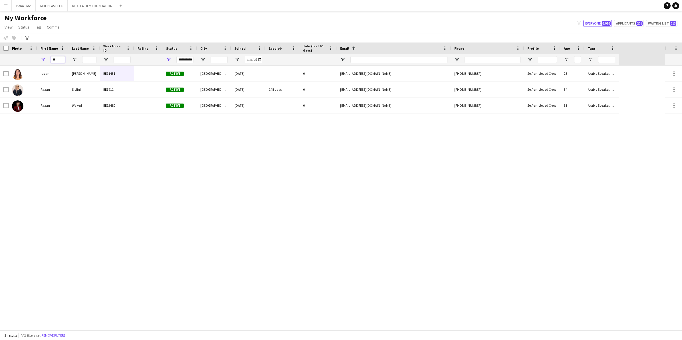
type input "*"
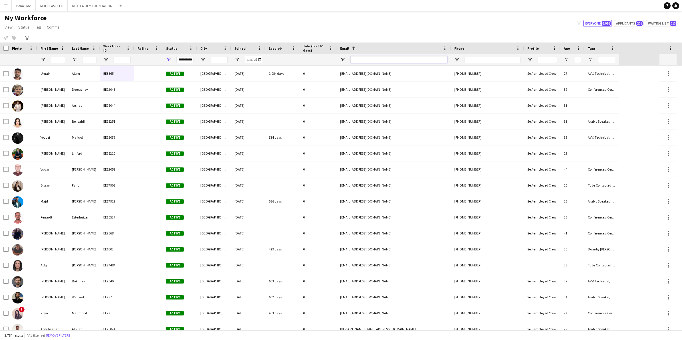
click at [415, 59] on input "Email Filter Input" at bounding box center [398, 59] width 97 height 7
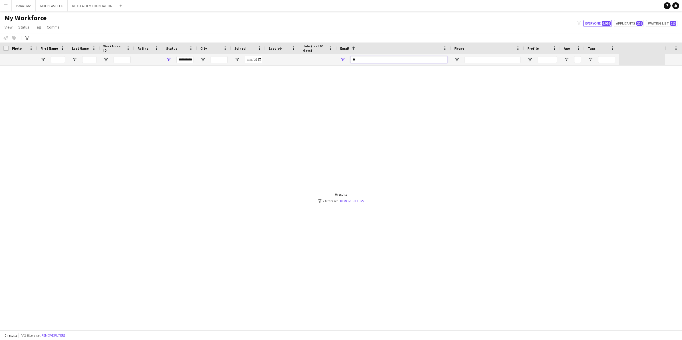
type input "*"
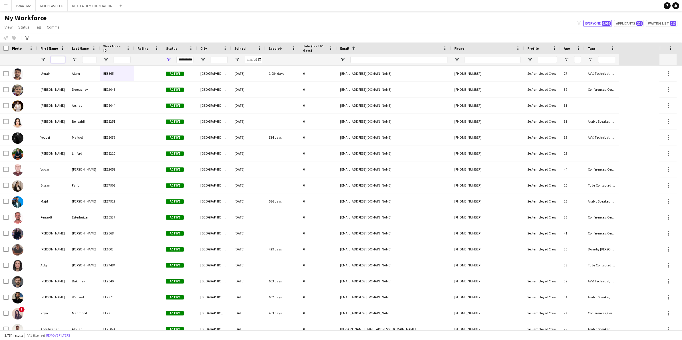
click at [59, 61] on input "First Name Filter Input" at bounding box center [58, 59] width 14 height 7
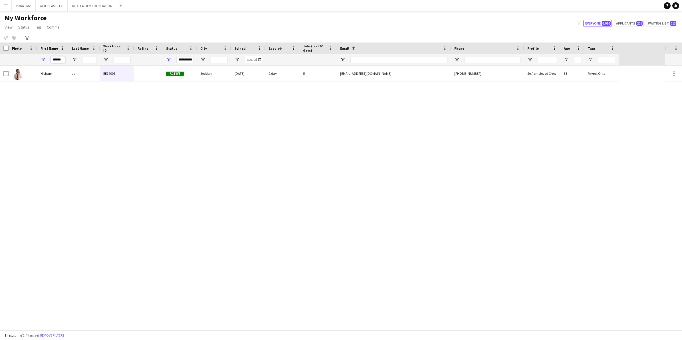
type input "******"
click at [20, 82] on div "Hisham Jan EE19008 Active Jeddah [DATE] 1 day 5 [EMAIL_ADDRESS][DOMAIN_NAME] [P…" at bounding box center [309, 74] width 618 height 16
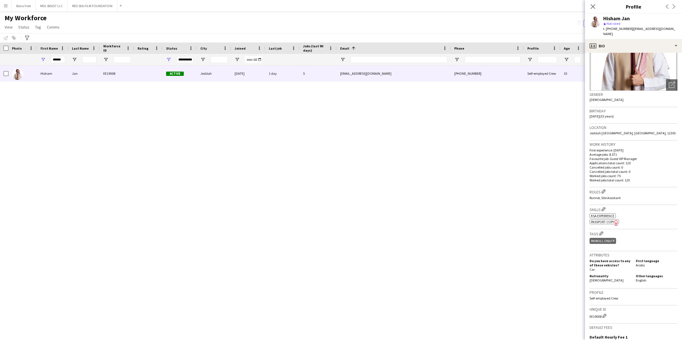
scroll to position [107, 0]
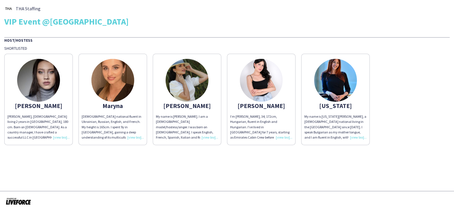
click at [179, 95] on img at bounding box center [186, 80] width 43 height 43
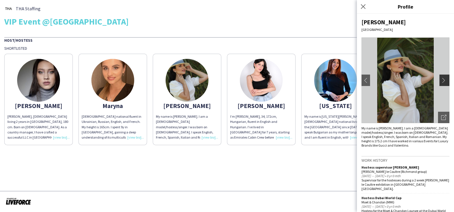
click at [442, 81] on app-icon "chevron-right" at bounding box center [445, 80] width 8 height 5
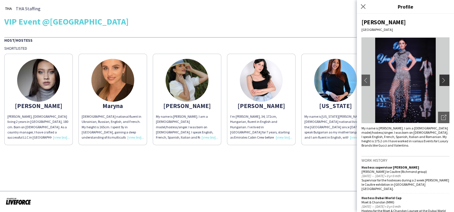
click at [442, 84] on button "chevron-right" at bounding box center [444, 79] width 11 height 11
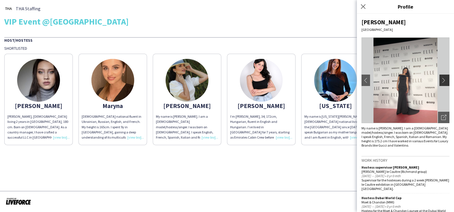
click at [442, 84] on button "chevron-right" at bounding box center [444, 79] width 11 height 11
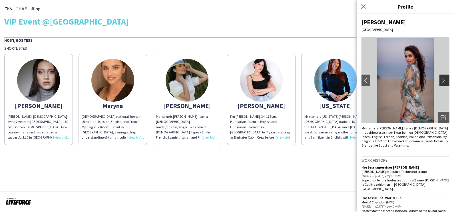
click at [442, 84] on button "chevron-right" at bounding box center [444, 79] width 11 height 11
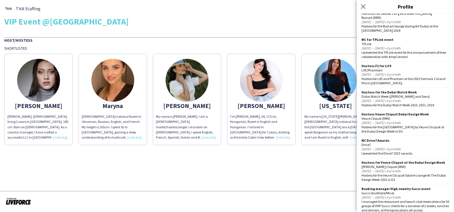
scroll to position [357, 0]
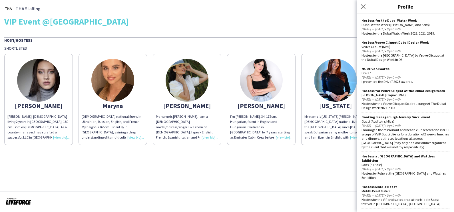
click at [365, 6] on icon "Close pop-in" at bounding box center [363, 6] width 5 height 5
